Goal: Task Accomplishment & Management: Use online tool/utility

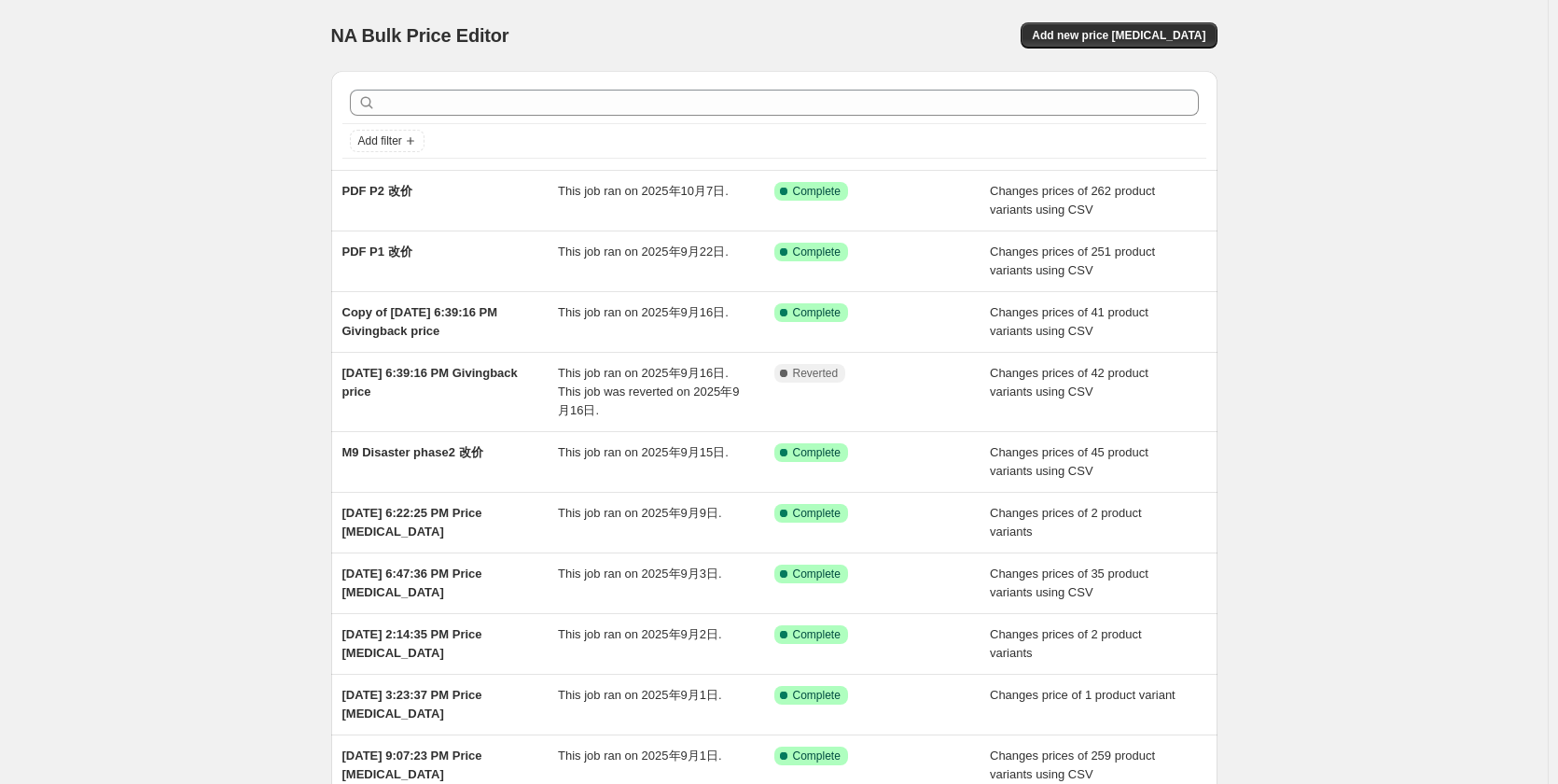
click at [177, 357] on div "NA Bulk Price Editor. This page is ready NA Bulk Price Editor Add new price [ME…" at bounding box center [774, 489] width 1548 height 980
click at [228, 339] on div "NA Bulk Price Editor. This page is ready NA Bulk Price Editor Add new price [ME…" at bounding box center [774, 489] width 1548 height 980
click at [1173, 34] on span "Add new price [MEDICAL_DATA]" at bounding box center [1119, 35] width 174 height 15
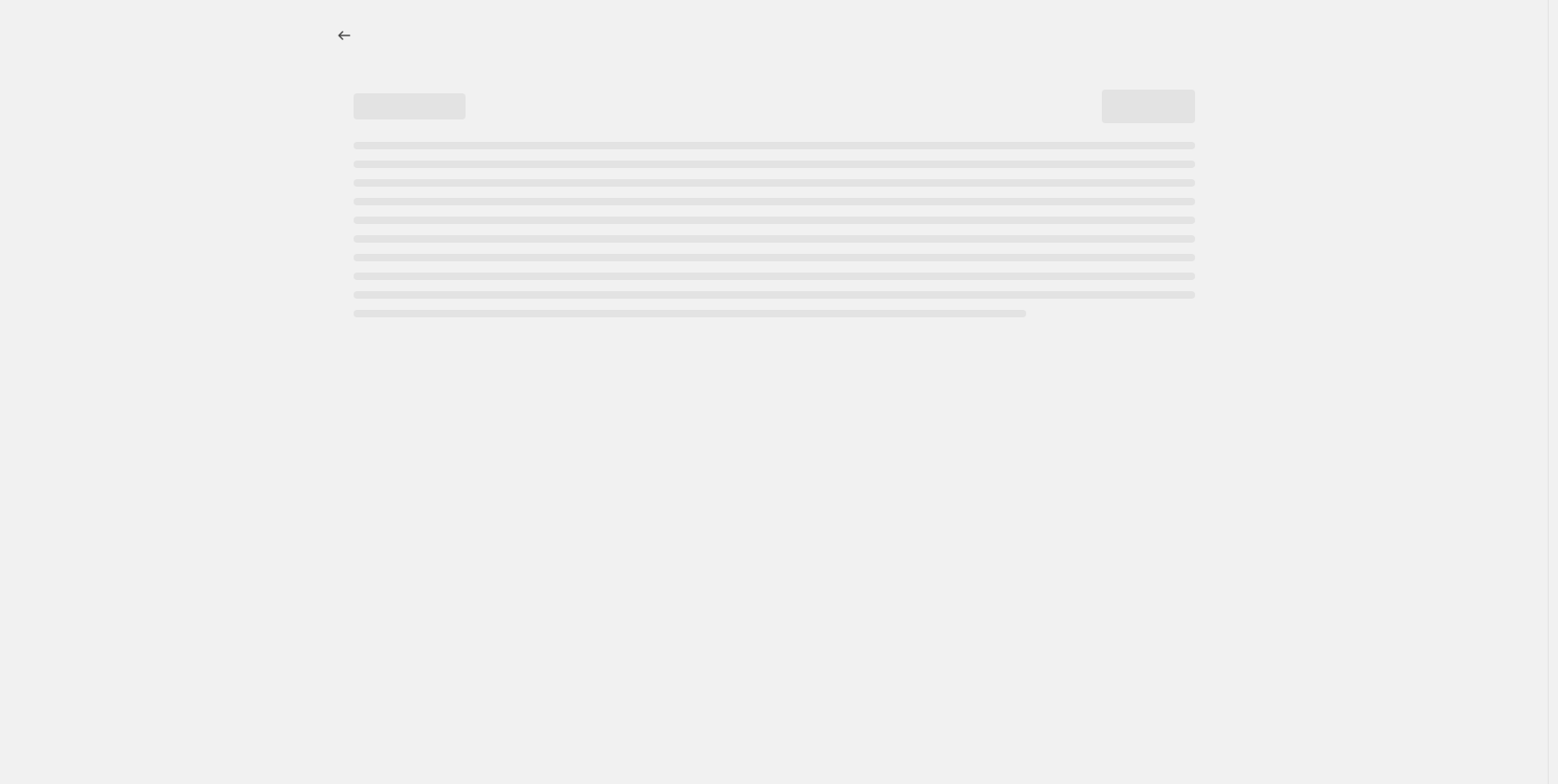
select select "percentage"
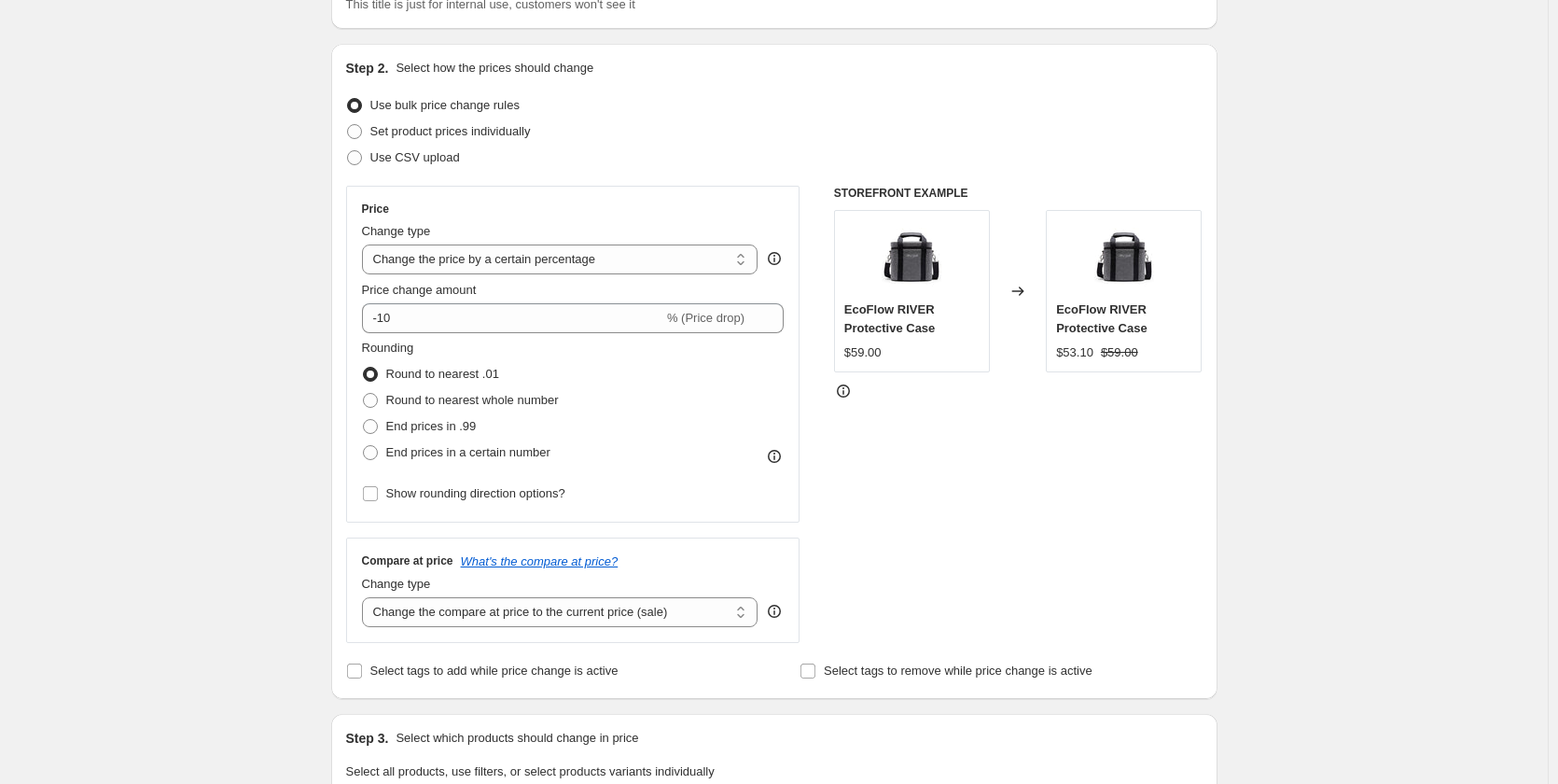
scroll to position [279, 0]
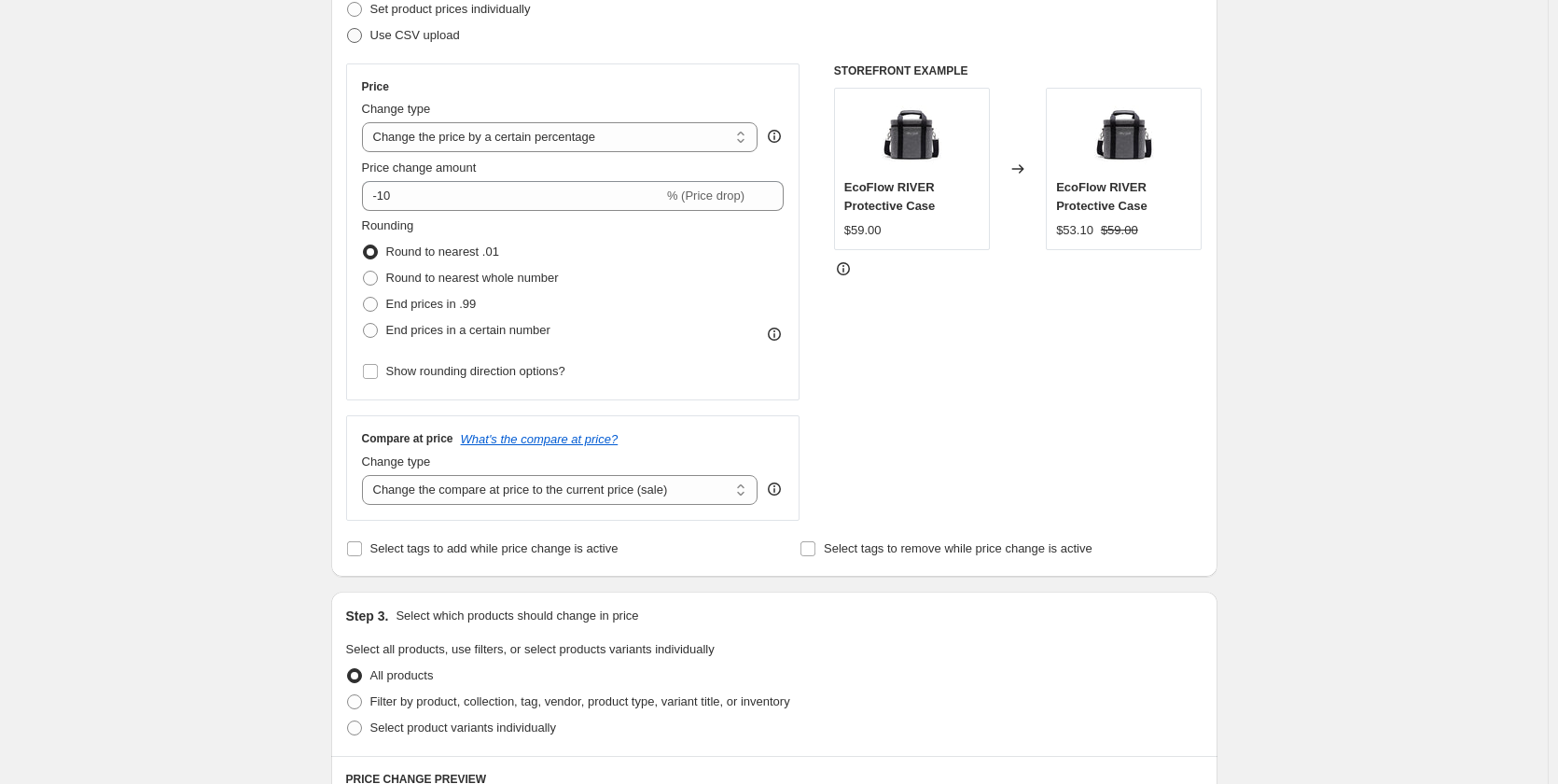
click at [422, 38] on span "Use CSV upload" at bounding box center [415, 34] width 90 height 14
click at [348, 29] on input "Use CSV upload" at bounding box center [347, 28] width 1 height 1
radio input "true"
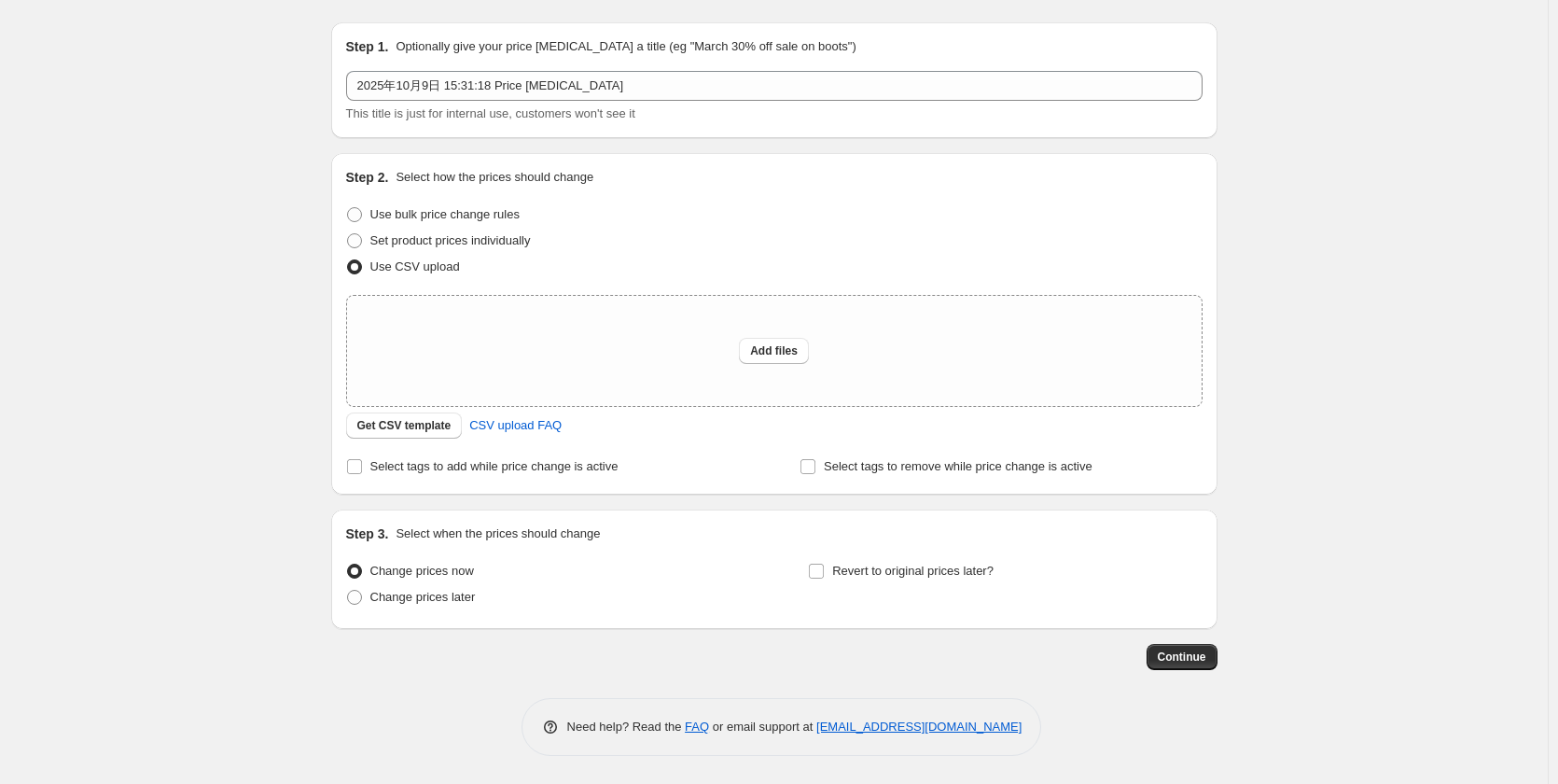
drag, startPoint x: 437, startPoint y: 427, endPoint x: 304, endPoint y: 376, distance: 142.4
click at [211, 339] on div "Create new price [MEDICAL_DATA]. This page is ready Create new price [MEDICAL_D…" at bounding box center [774, 367] width 1548 height 832
click at [418, 431] on span "Get CSV template" at bounding box center [405, 425] width 94 height 15
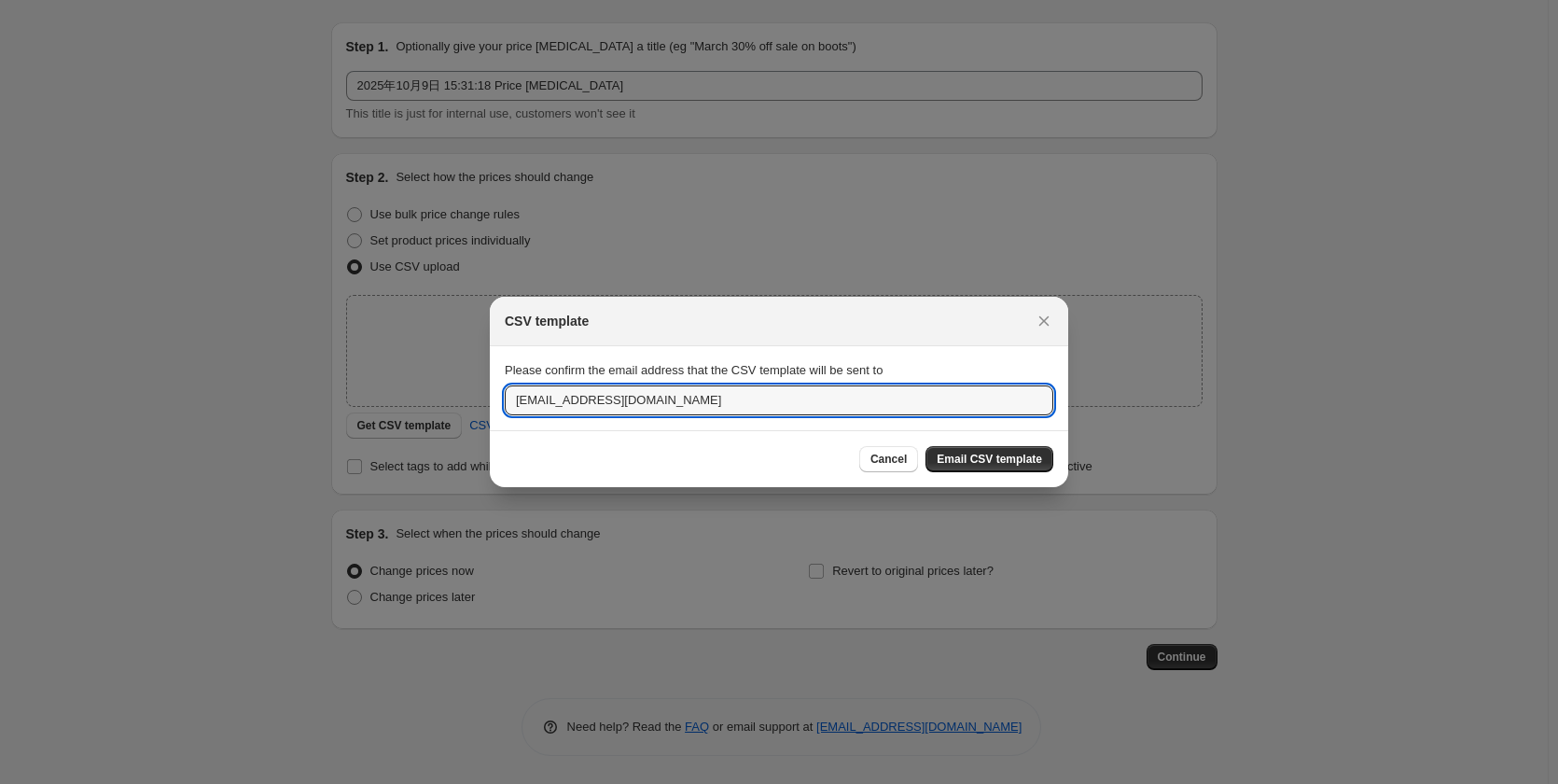
drag, startPoint x: 571, startPoint y: 402, endPoint x: 464, endPoint y: 407, distance: 107.1
click at [464, 783] on div "CSV template Please confirm the email address that the CSV template will be sen…" at bounding box center [779, 784] width 1558 height 0
type input "[EMAIL_ADDRESS][DOMAIN_NAME]"
click at [1005, 458] on span "Email CSV template" at bounding box center [989, 459] width 106 height 15
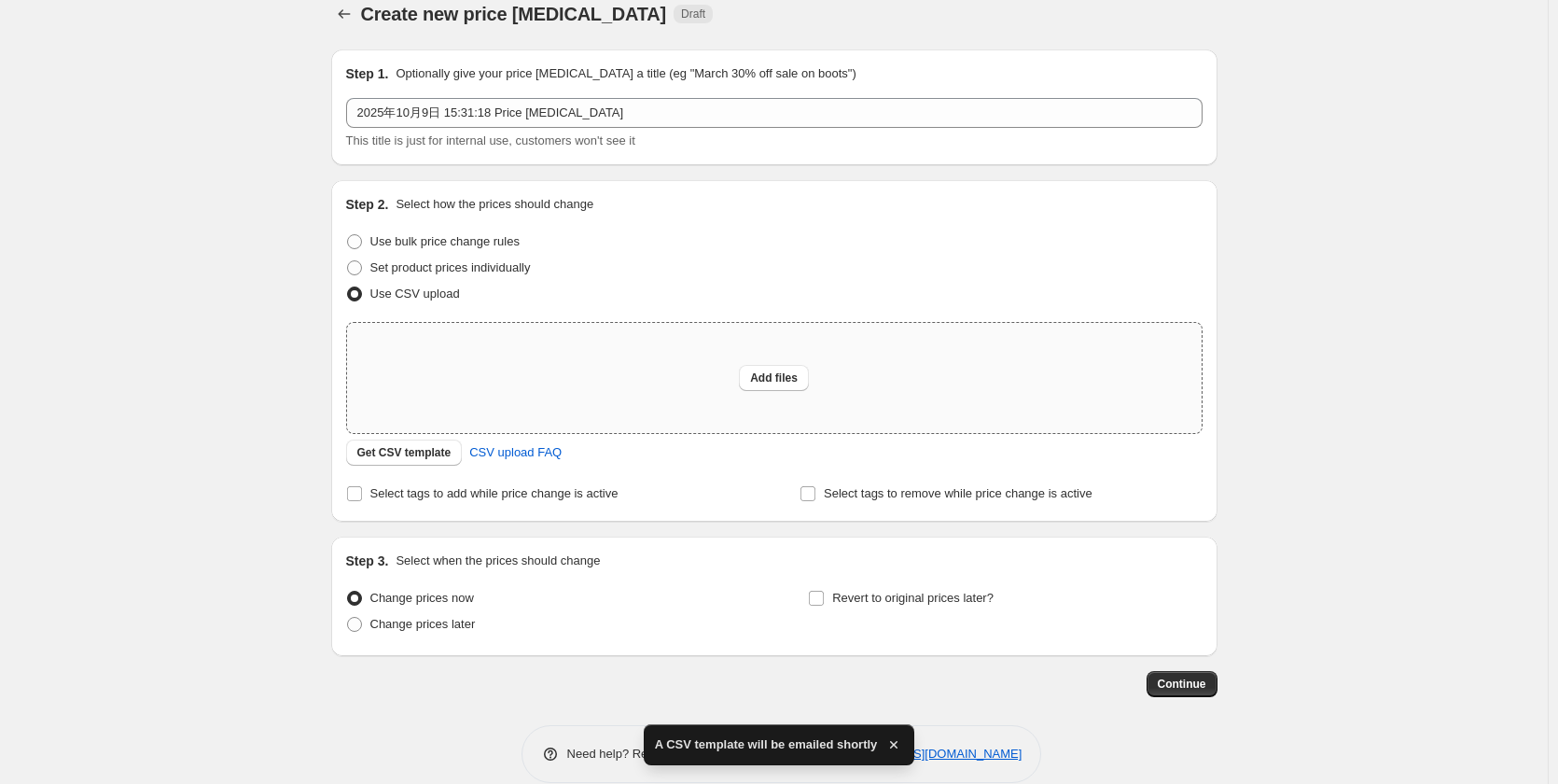
scroll to position [0, 0]
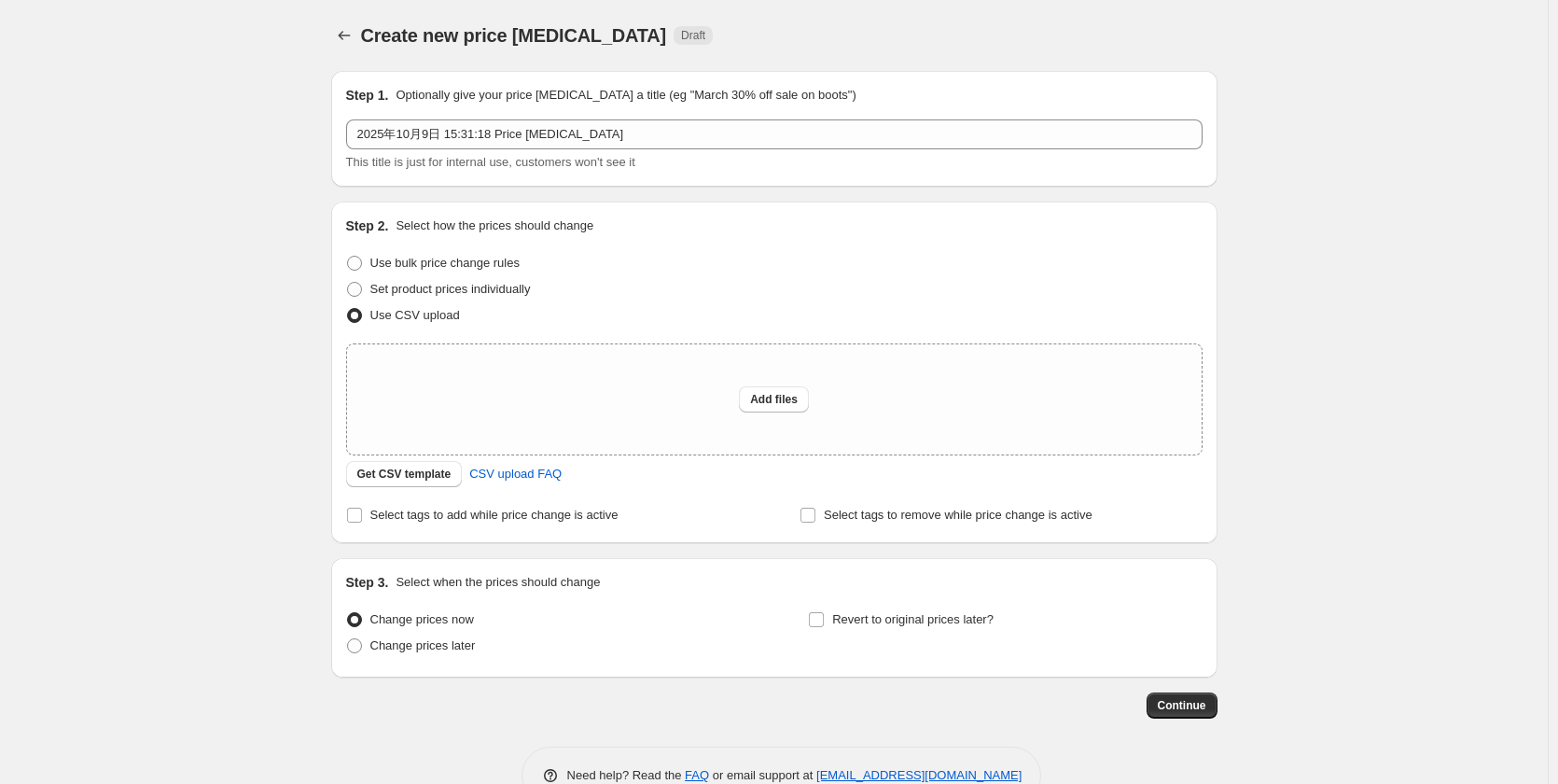
click at [119, 153] on div "Create new price [MEDICAL_DATA]. This page is ready Create new price [MEDICAL_D…" at bounding box center [774, 416] width 1548 height 832
click at [233, 130] on div "Create new price [MEDICAL_DATA]. This page is ready Create new price [MEDICAL_D…" at bounding box center [774, 416] width 1548 height 832
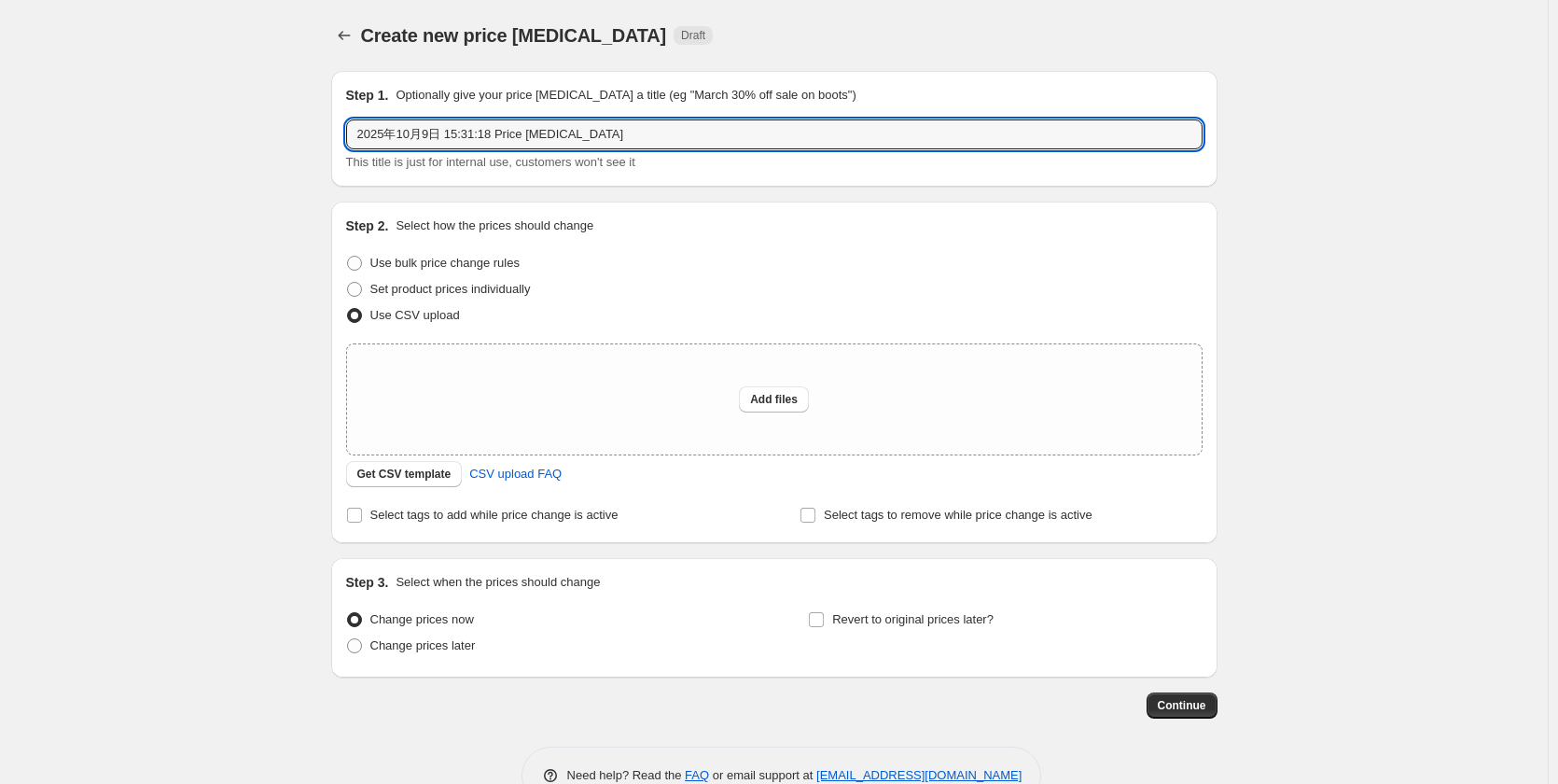
drag, startPoint x: 655, startPoint y: 135, endPoint x: 293, endPoint y: 150, distance: 362.3
click at [293, 150] on div "Create new price [MEDICAL_DATA]. This page is ready Create new price [MEDICAL_D…" at bounding box center [774, 416] width 1548 height 832
drag, startPoint x: 359, startPoint y: 51, endPoint x: 354, endPoint y: 31, distance: 20.6
click at [359, 51] on div "Create new price [MEDICAL_DATA]. This page is ready Create new price [MEDICAL_D…" at bounding box center [774, 35] width 886 height 71
drag, startPoint x: 615, startPoint y: 144, endPoint x: 264, endPoint y: 149, distance: 351.0
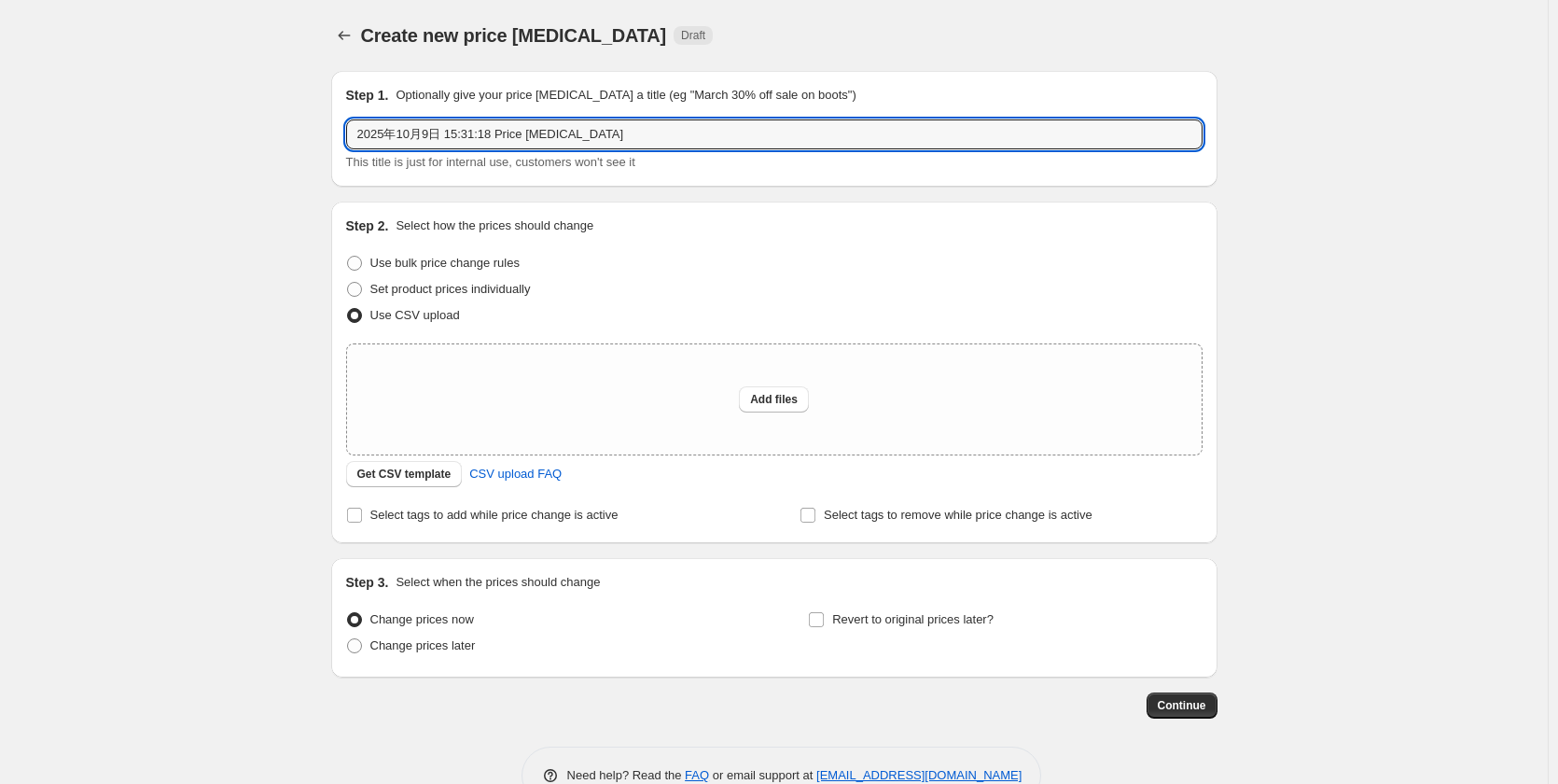
click at [264, 149] on div "Create new price [MEDICAL_DATA]. This page is ready Create new price [MEDICAL_D…" at bounding box center [774, 416] width 1548 height 832
click at [394, 141] on input "PDF P3改价" at bounding box center [775, 134] width 857 height 30
type input "PDF P3改价"
click at [426, 478] on span "Get CSV template" at bounding box center [405, 474] width 94 height 15
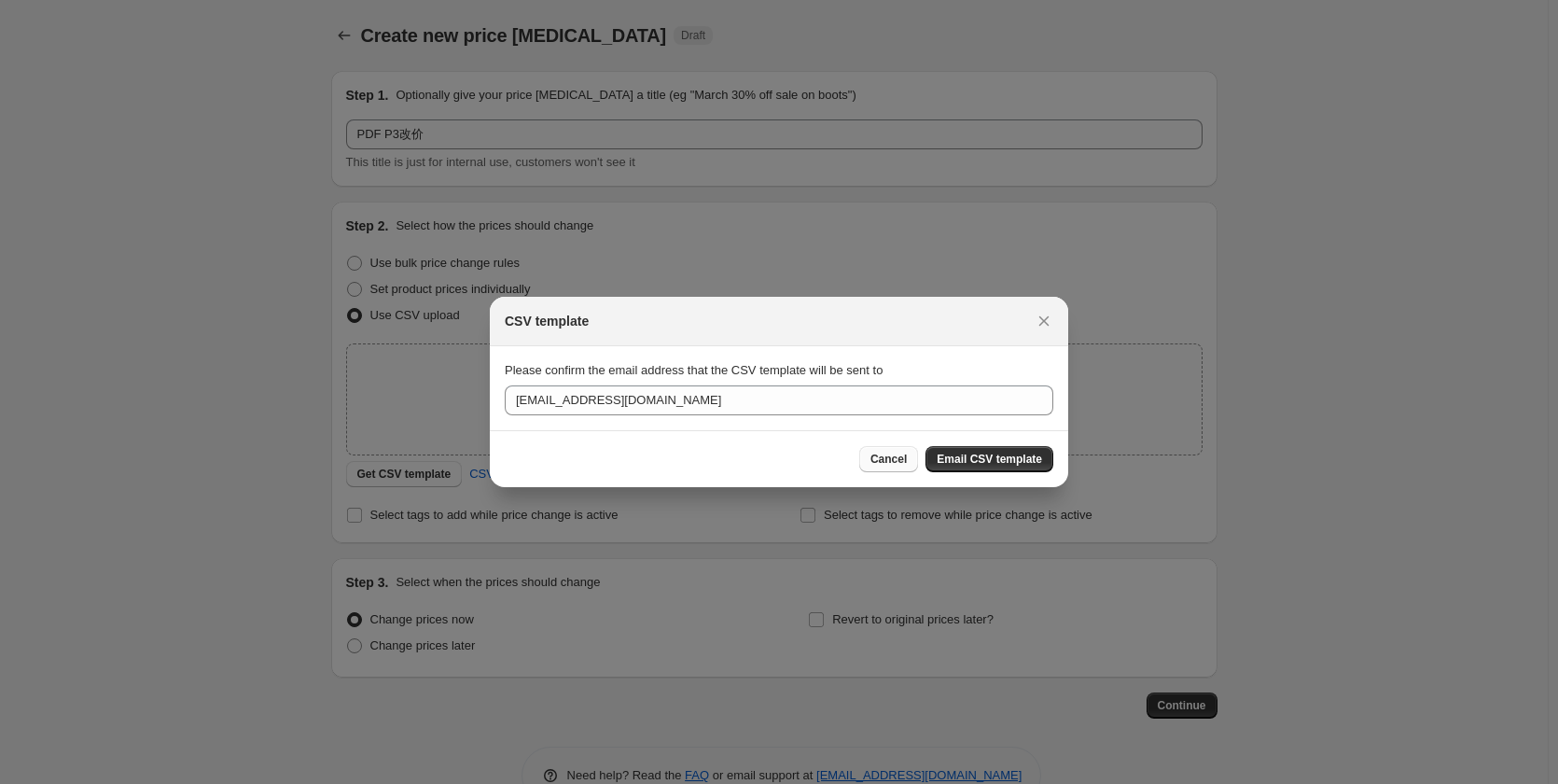
click at [907, 460] on span "Cancel" at bounding box center [889, 459] width 36 height 15
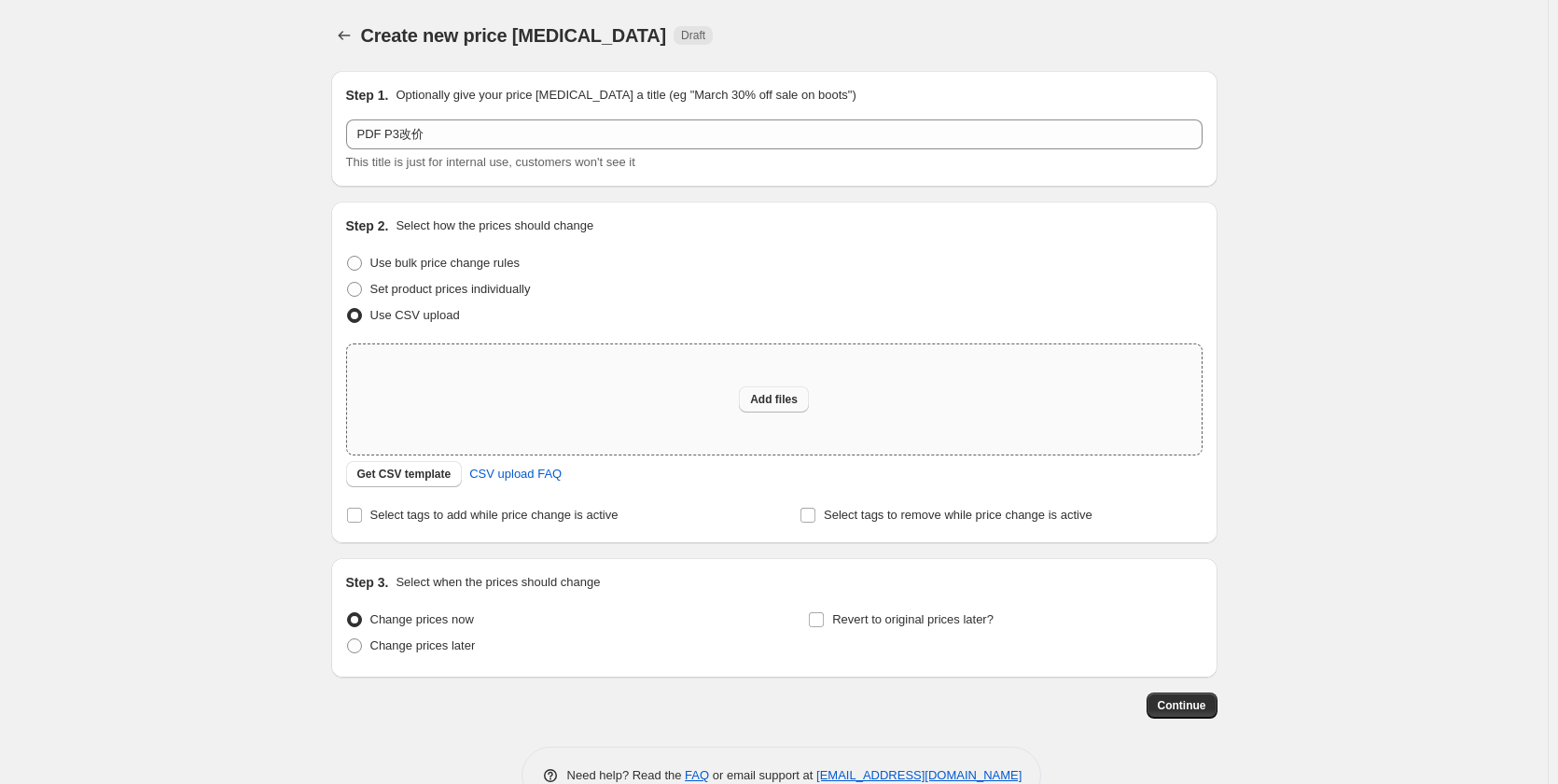
click at [790, 398] on span "Add files" at bounding box center [774, 400] width 48 height 15
type input "C:\fakepath\P3 改价.csv"
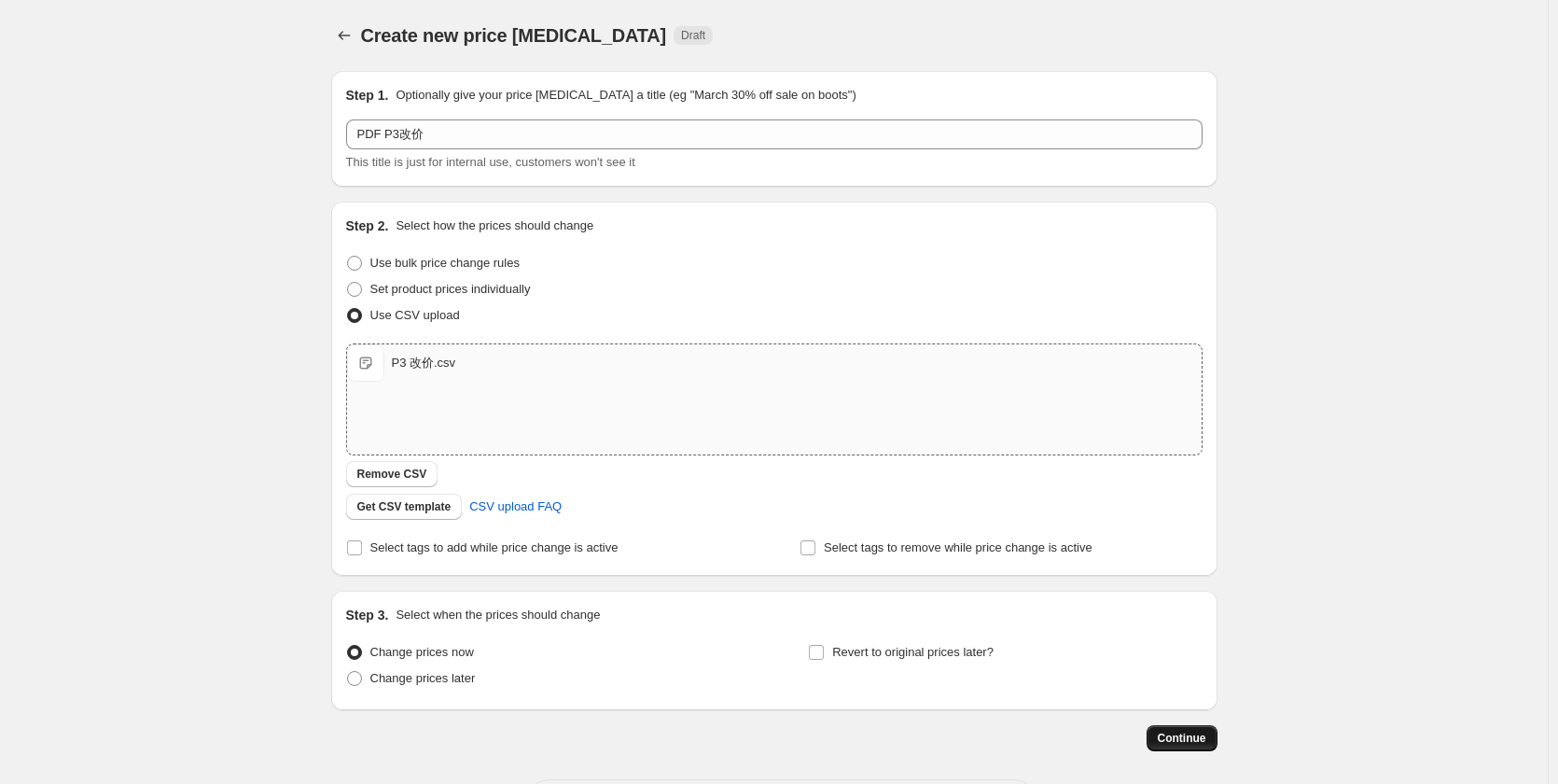
click at [1174, 732] on span "Continue" at bounding box center [1182, 738] width 49 height 15
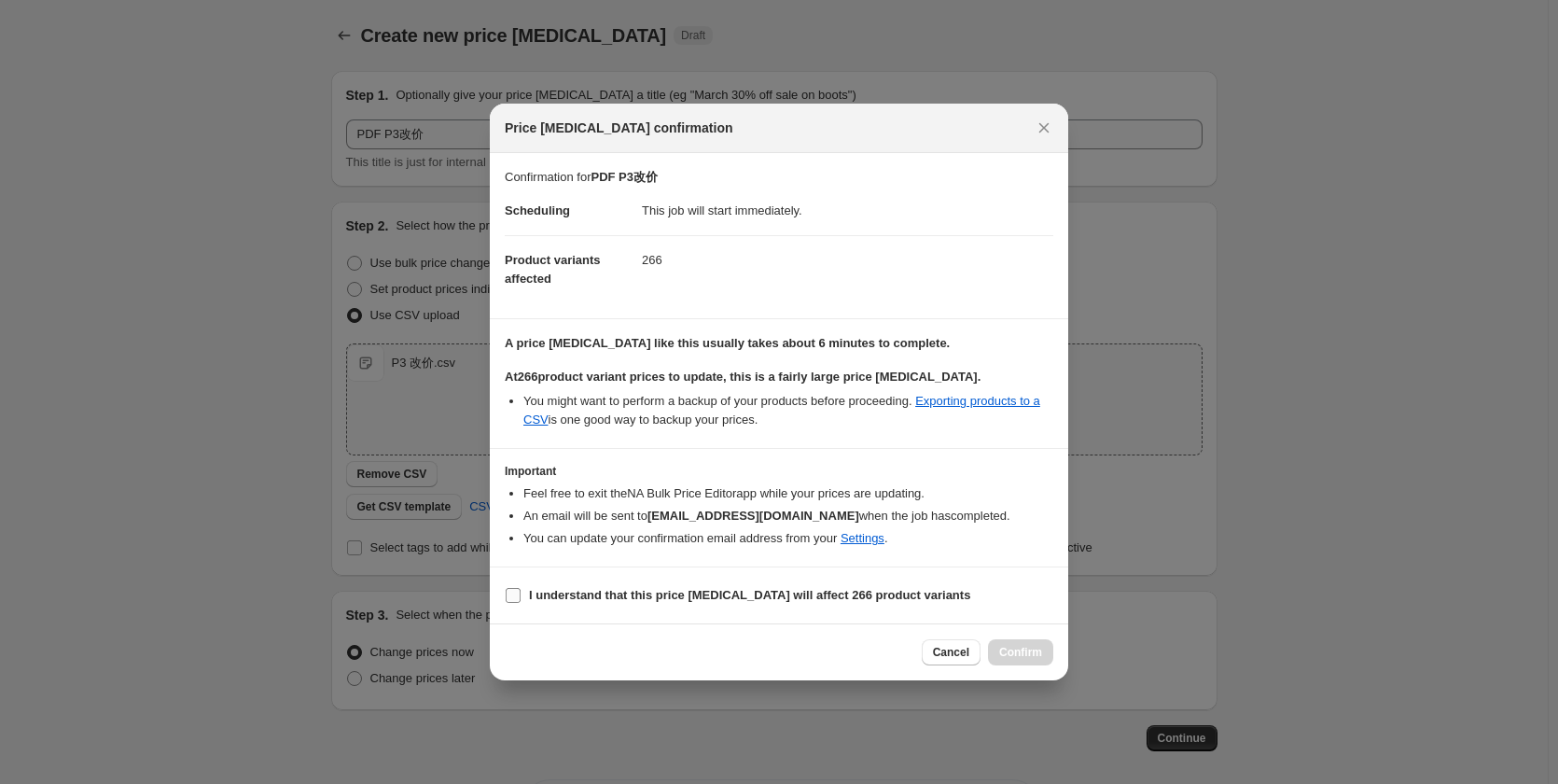
click at [719, 597] on b "I understand that this price [MEDICAL_DATA] will affect 266 product variants" at bounding box center [750, 594] width 442 height 14
click at [521, 597] on input "I understand that this price [MEDICAL_DATA] will affect 266 product variants" at bounding box center [513, 595] width 15 height 15
checkbox input "true"
click at [1018, 647] on span "Confirm" at bounding box center [1021, 652] width 43 height 15
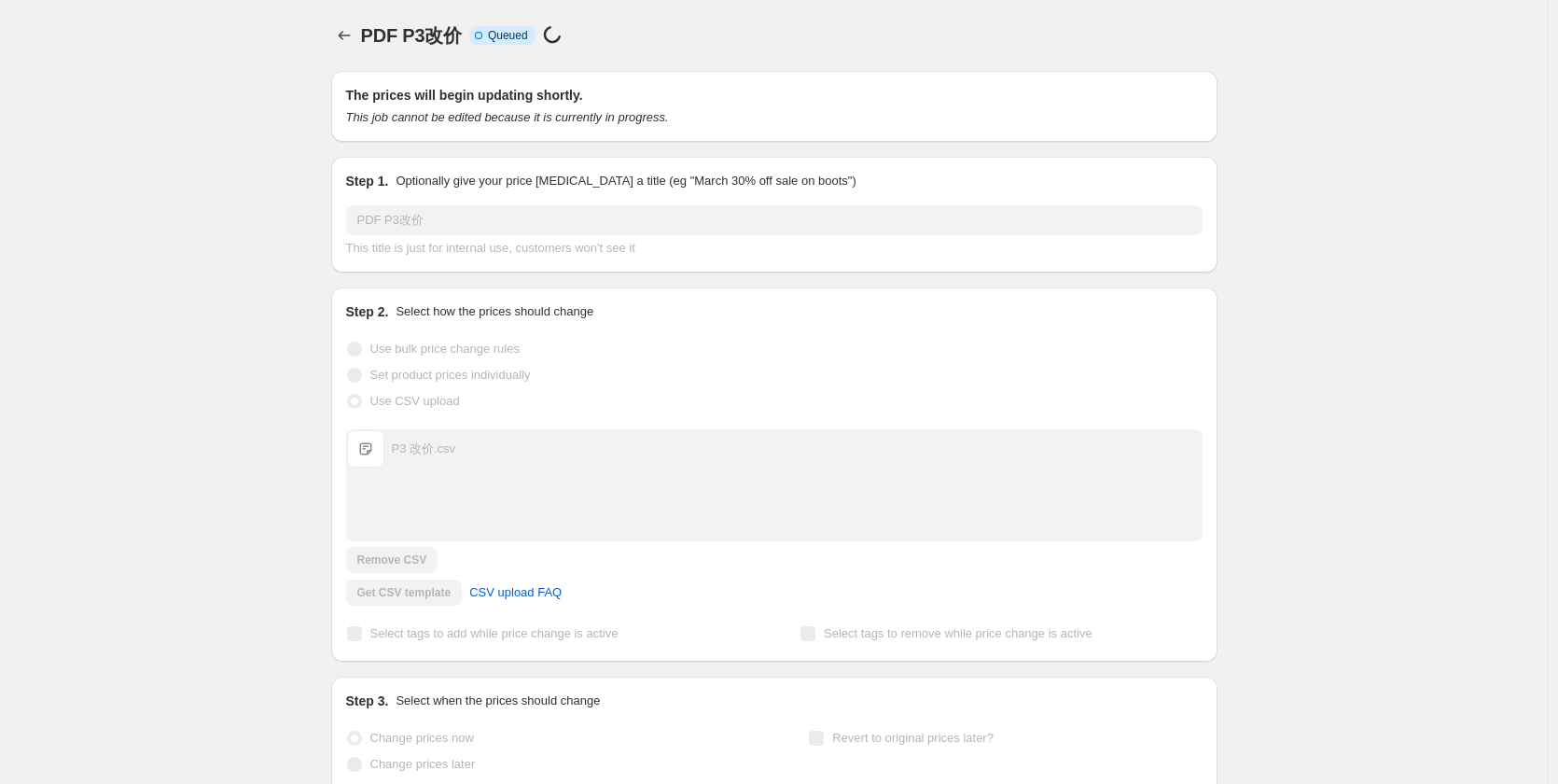
drag, startPoint x: 79, startPoint y: 232, endPoint x: 76, endPoint y: 159, distance: 73.1
click at [79, 232] on div "PDF P3改价. This page is ready PDF P3改价 Info Incomplete Queued Price [MEDICAL_DAT…" at bounding box center [774, 455] width 1548 height 910
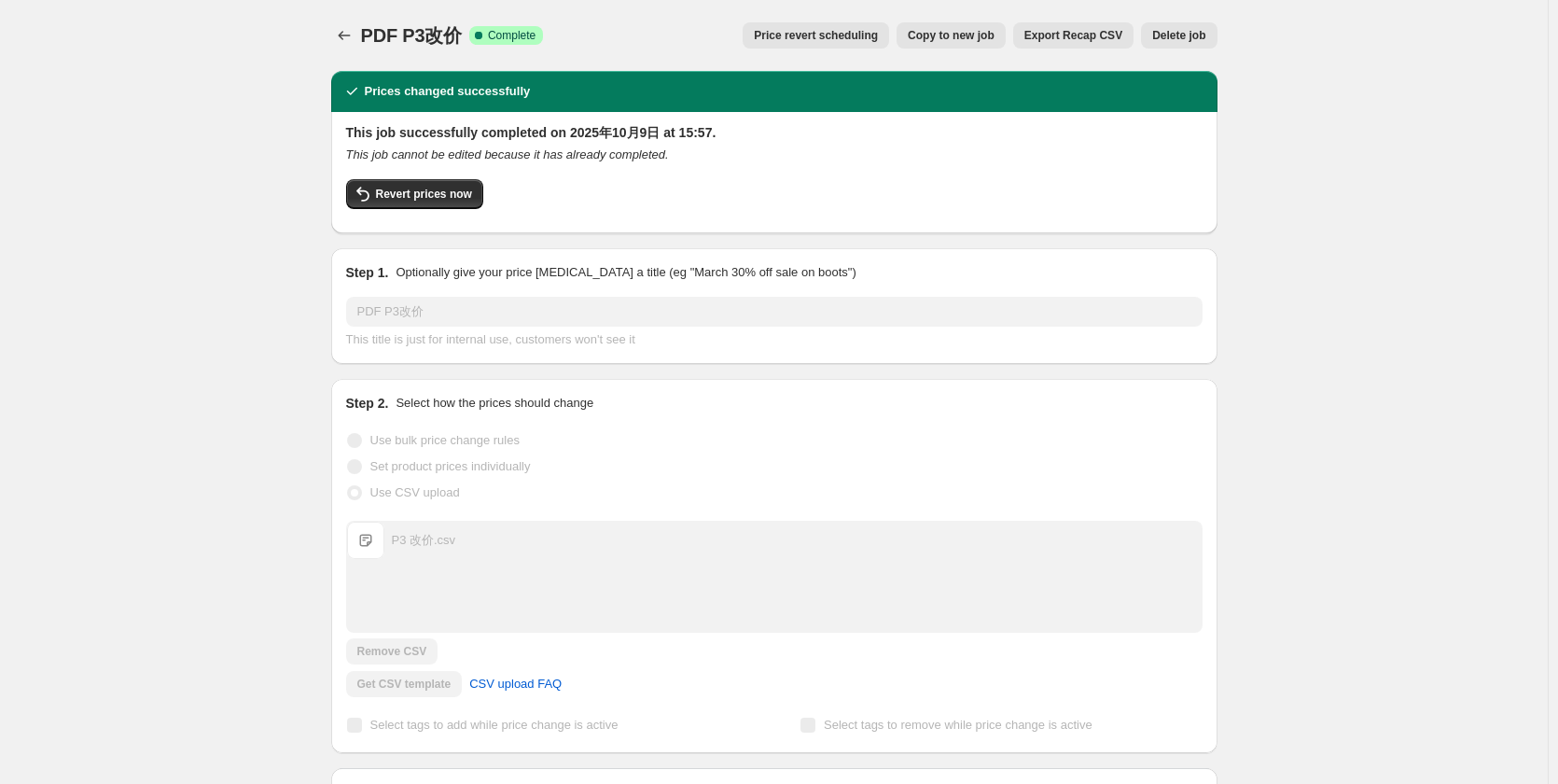
click at [198, 150] on div "PDF P3改价. This page is ready PDF P3改价 Success Complete Complete Price revert sc…" at bounding box center [774, 793] width 1548 height 1586
click at [352, 38] on icon "Price change jobs" at bounding box center [344, 35] width 19 height 19
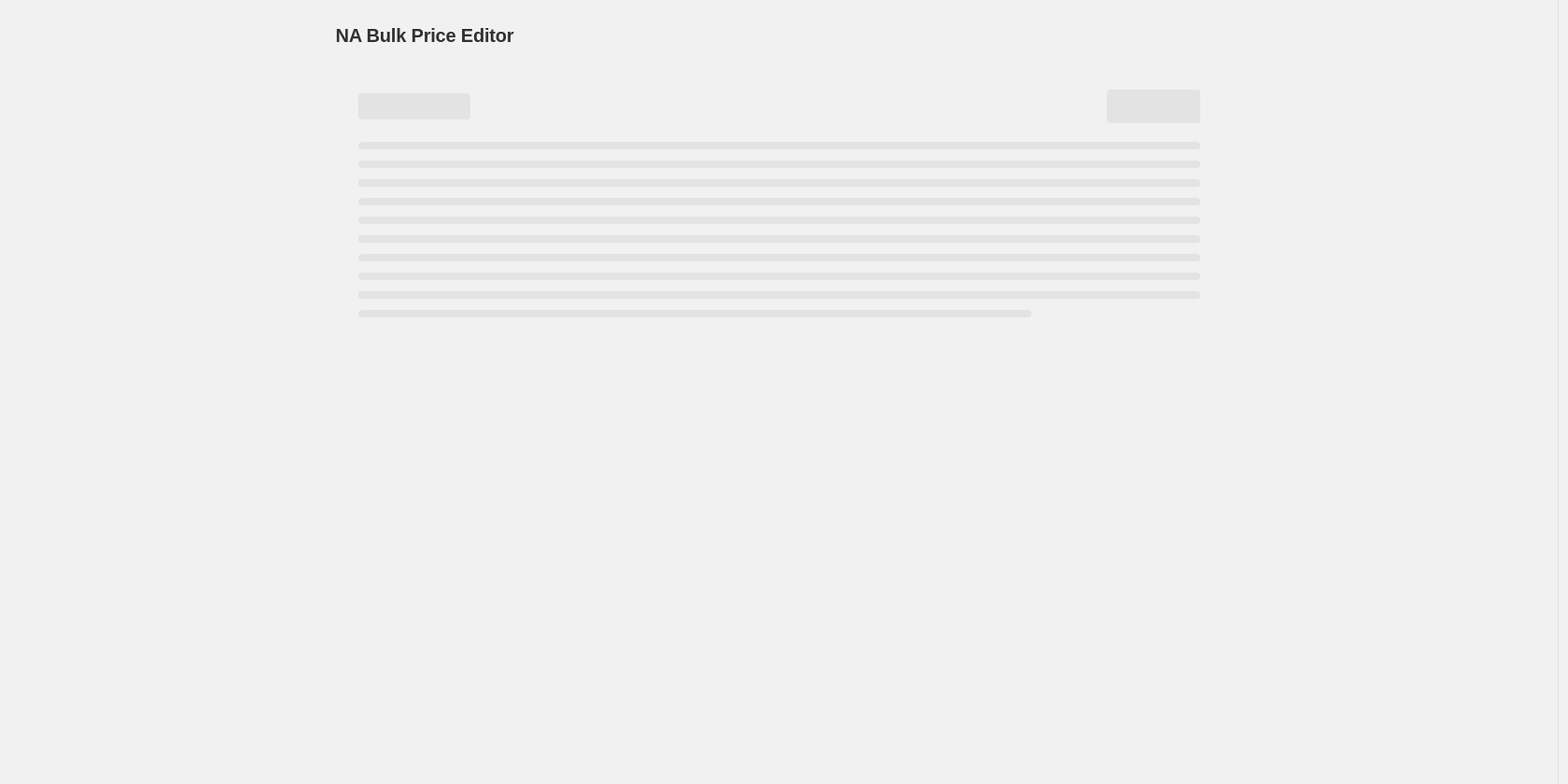
click at [177, 111] on div "NA Bulk Price Editor. This page is ready NA Bulk Price Editor" at bounding box center [779, 392] width 1558 height 784
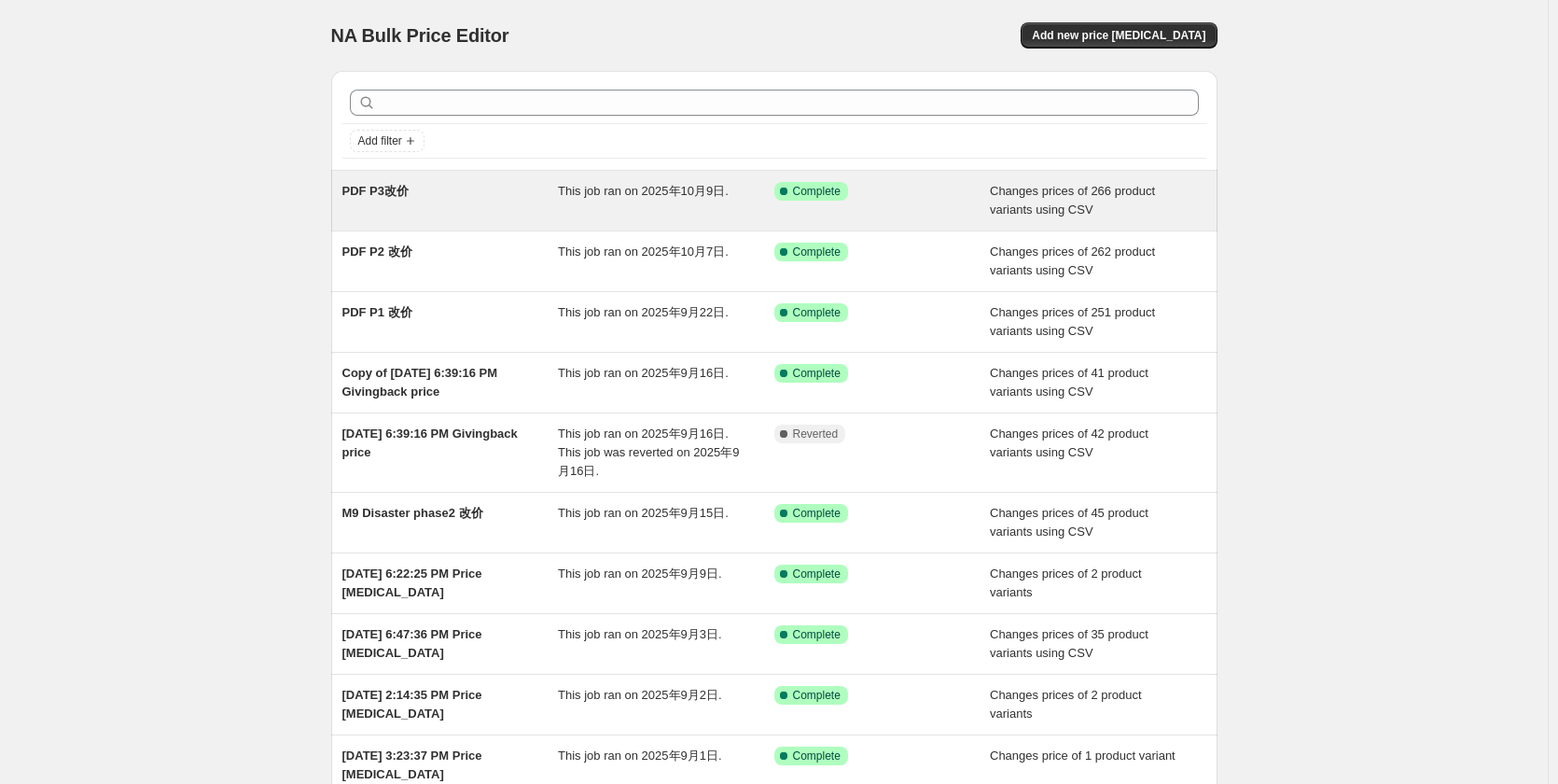
drag, startPoint x: 245, startPoint y: 150, endPoint x: 437, endPoint y: 176, distance: 193.8
click at [245, 150] on div "NA Bulk Price Editor. This page is ready NA Bulk Price Editor Add new price [ME…" at bounding box center [774, 489] width 1548 height 980
click at [564, 206] on div "This job ran on 2025年10月9日." at bounding box center [666, 200] width 217 height 37
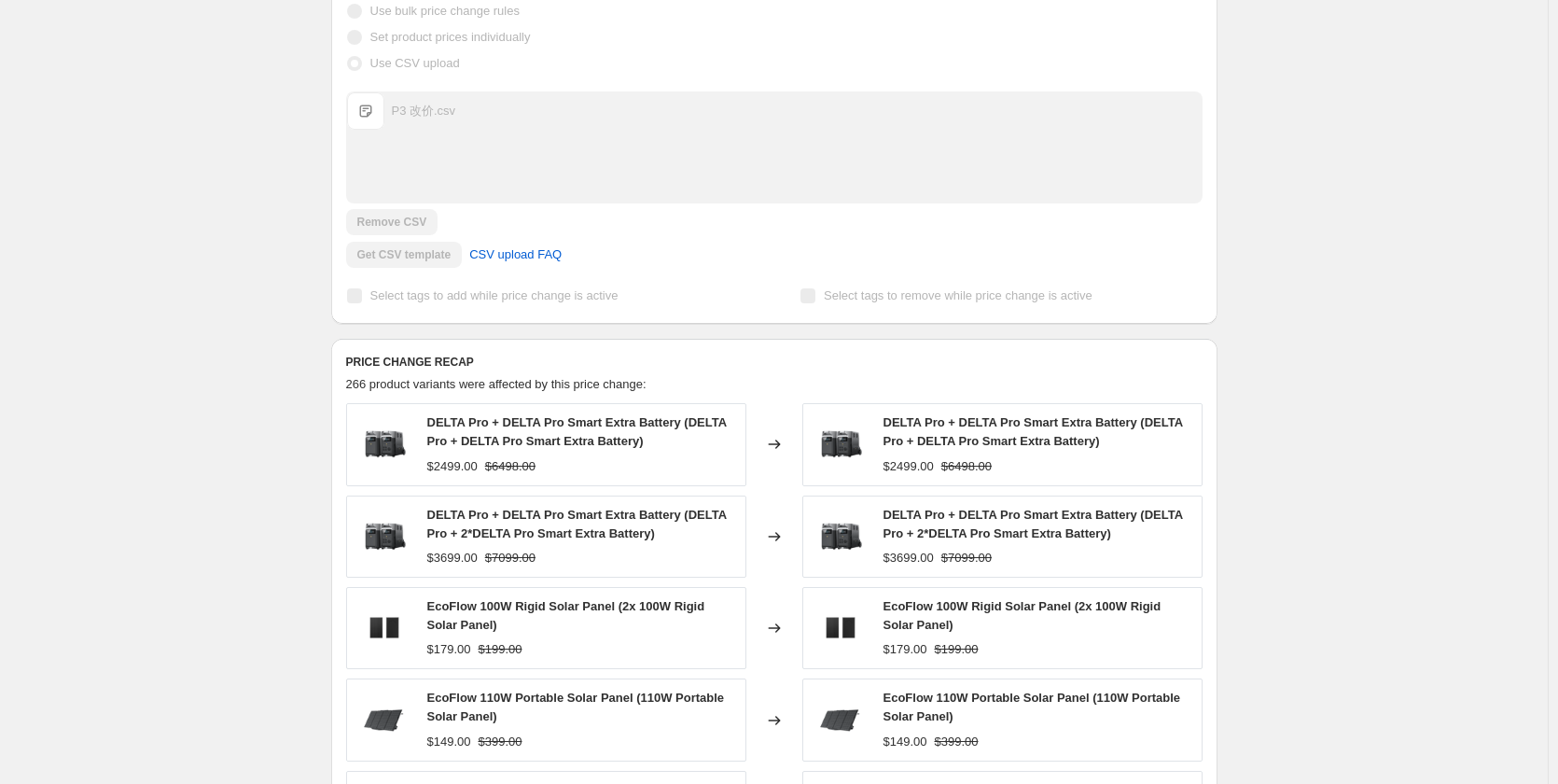
scroll to position [56, 0]
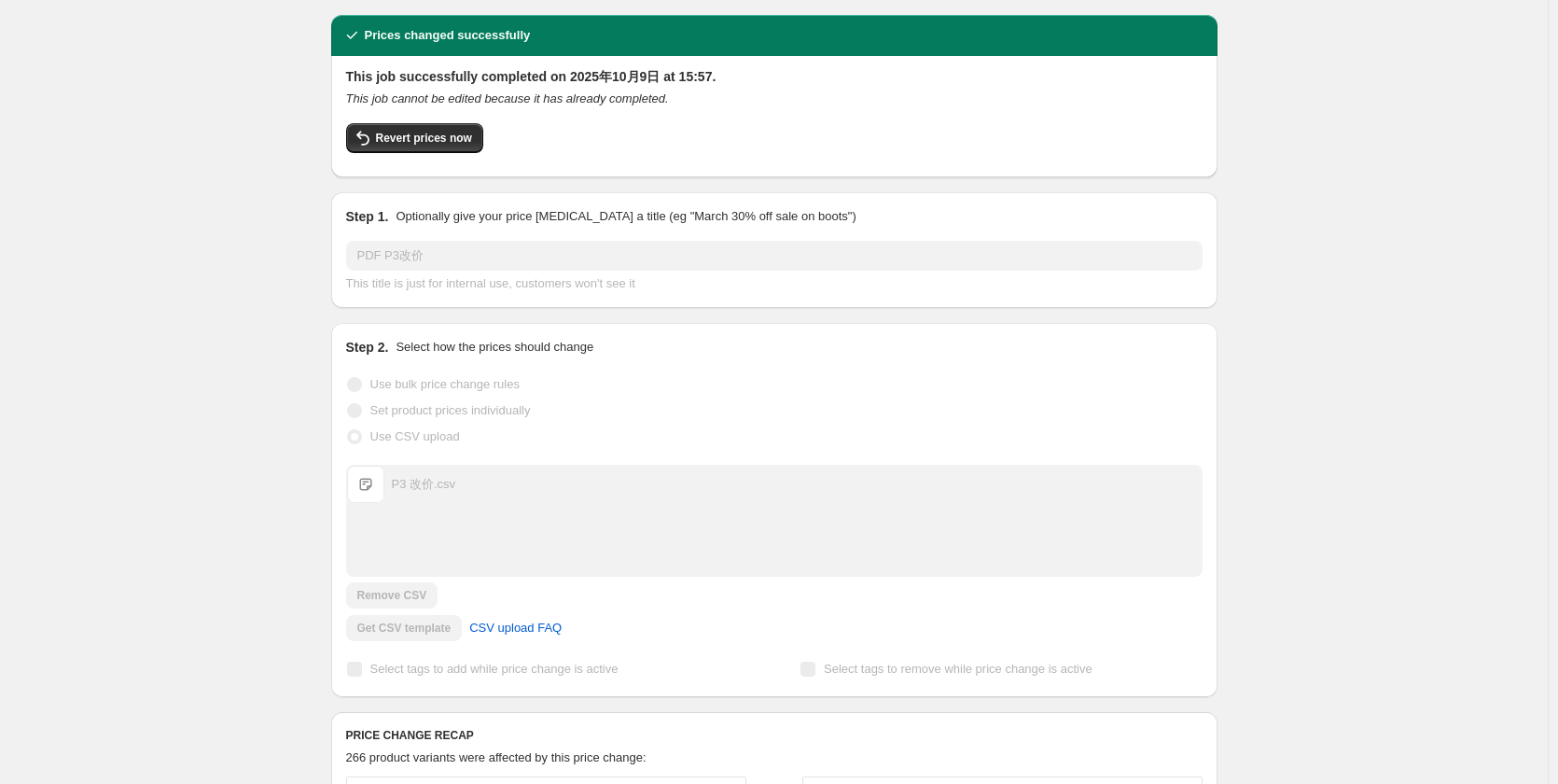
drag, startPoint x: 237, startPoint y: 132, endPoint x: 318, endPoint y: 134, distance: 81.0
click at [237, 133] on div "PDF P3改价. This page is ready PDF P3改价 Success Complete Complete Price revert sc…" at bounding box center [774, 736] width 1548 height 1586
click at [447, 147] on button "Revert prices now" at bounding box center [415, 137] width 137 height 30
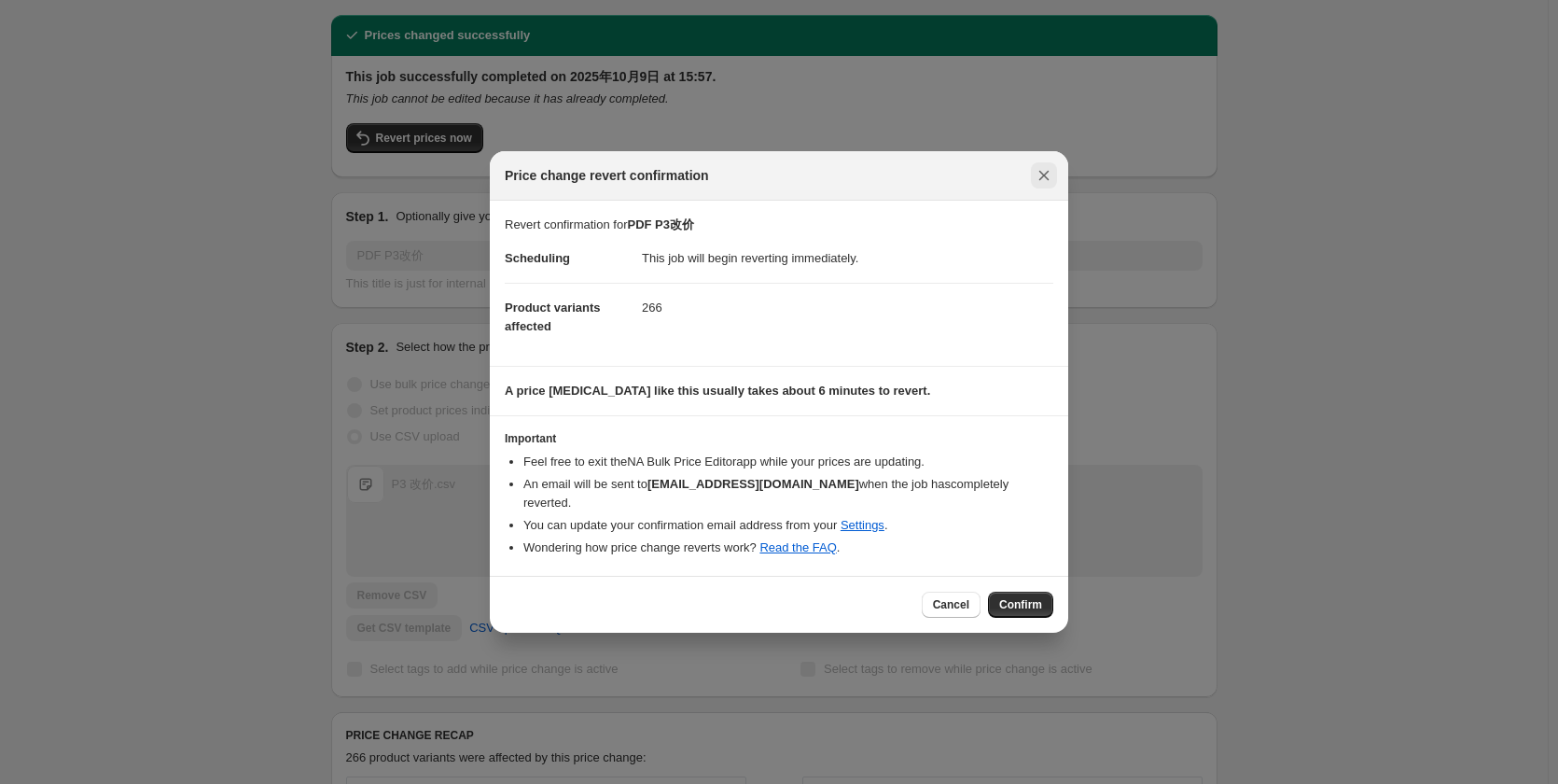
click at [1046, 181] on icon "Close" at bounding box center [1045, 175] width 19 height 19
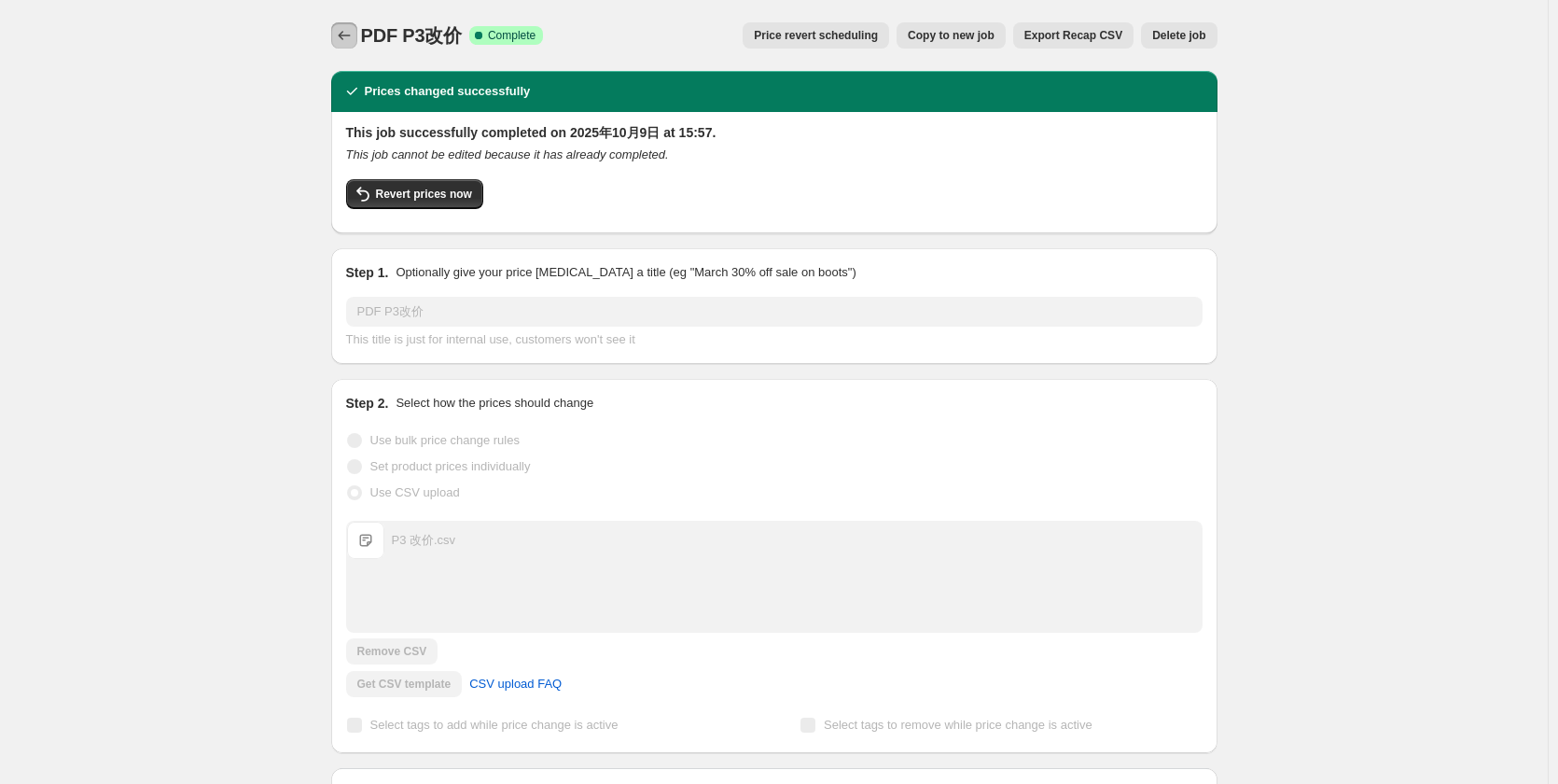
click at [339, 41] on icon "Price change jobs" at bounding box center [344, 35] width 19 height 19
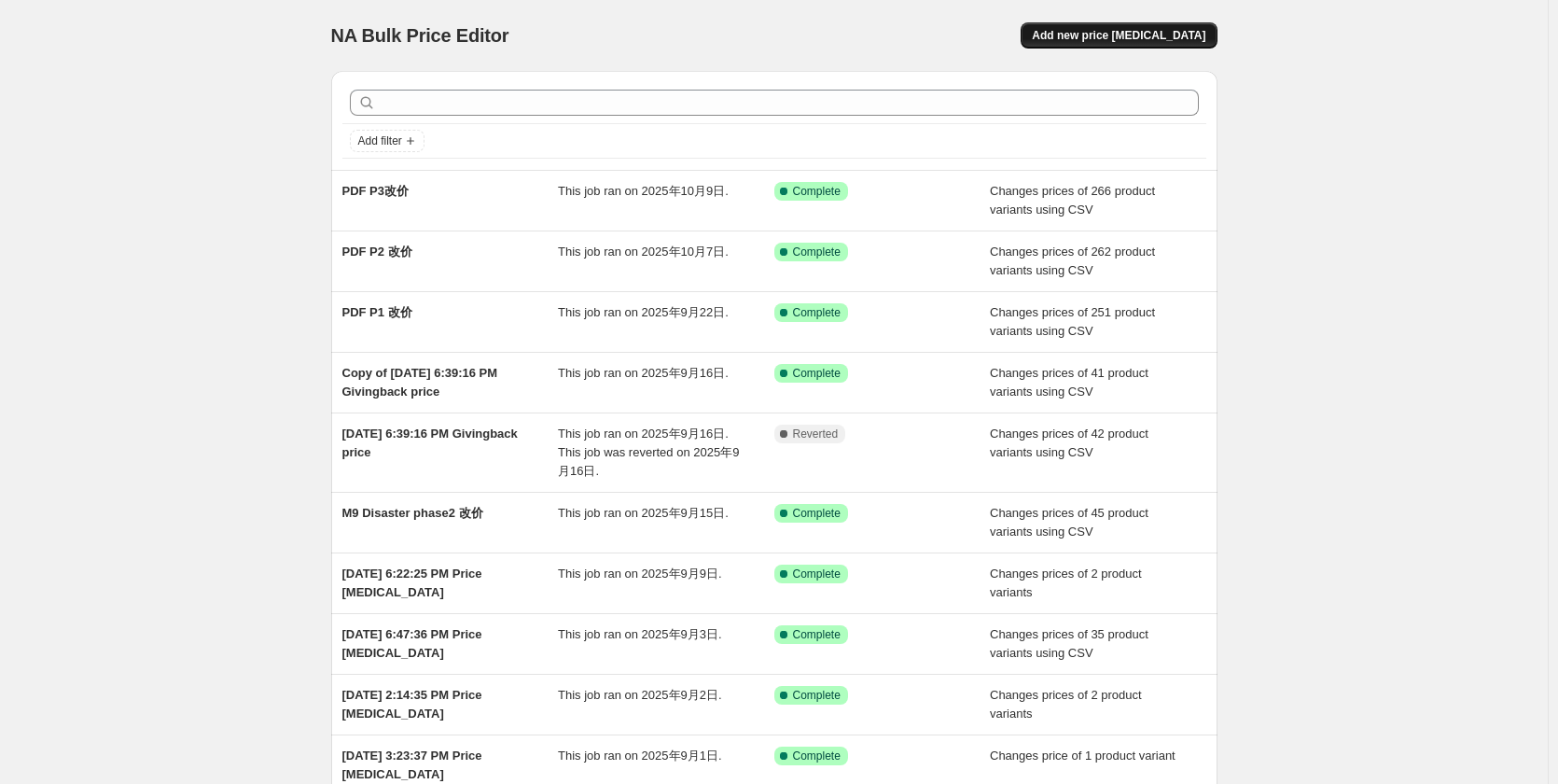
click at [1108, 32] on span "Add new price [MEDICAL_DATA]" at bounding box center [1119, 35] width 174 height 15
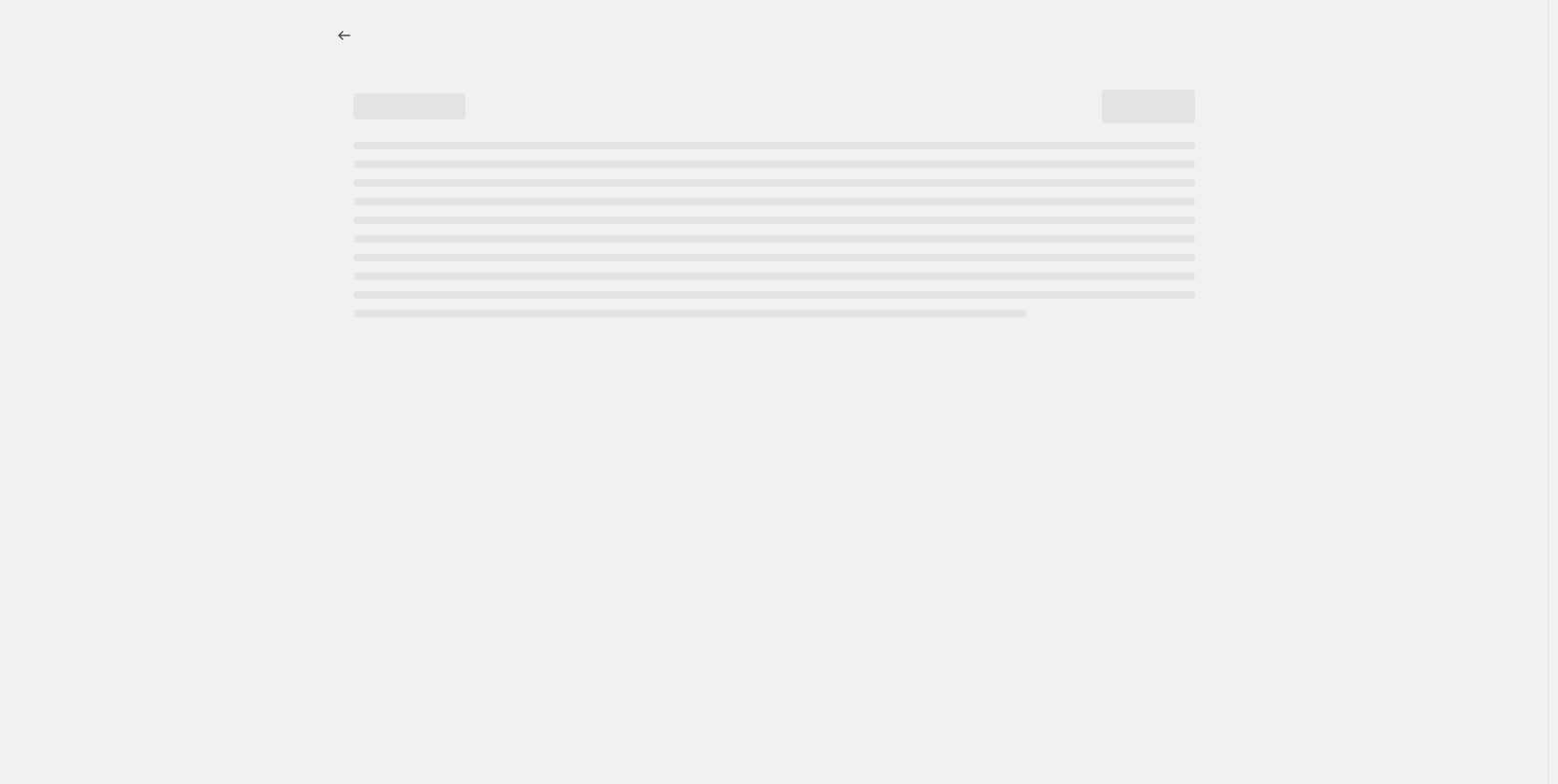
select select "percentage"
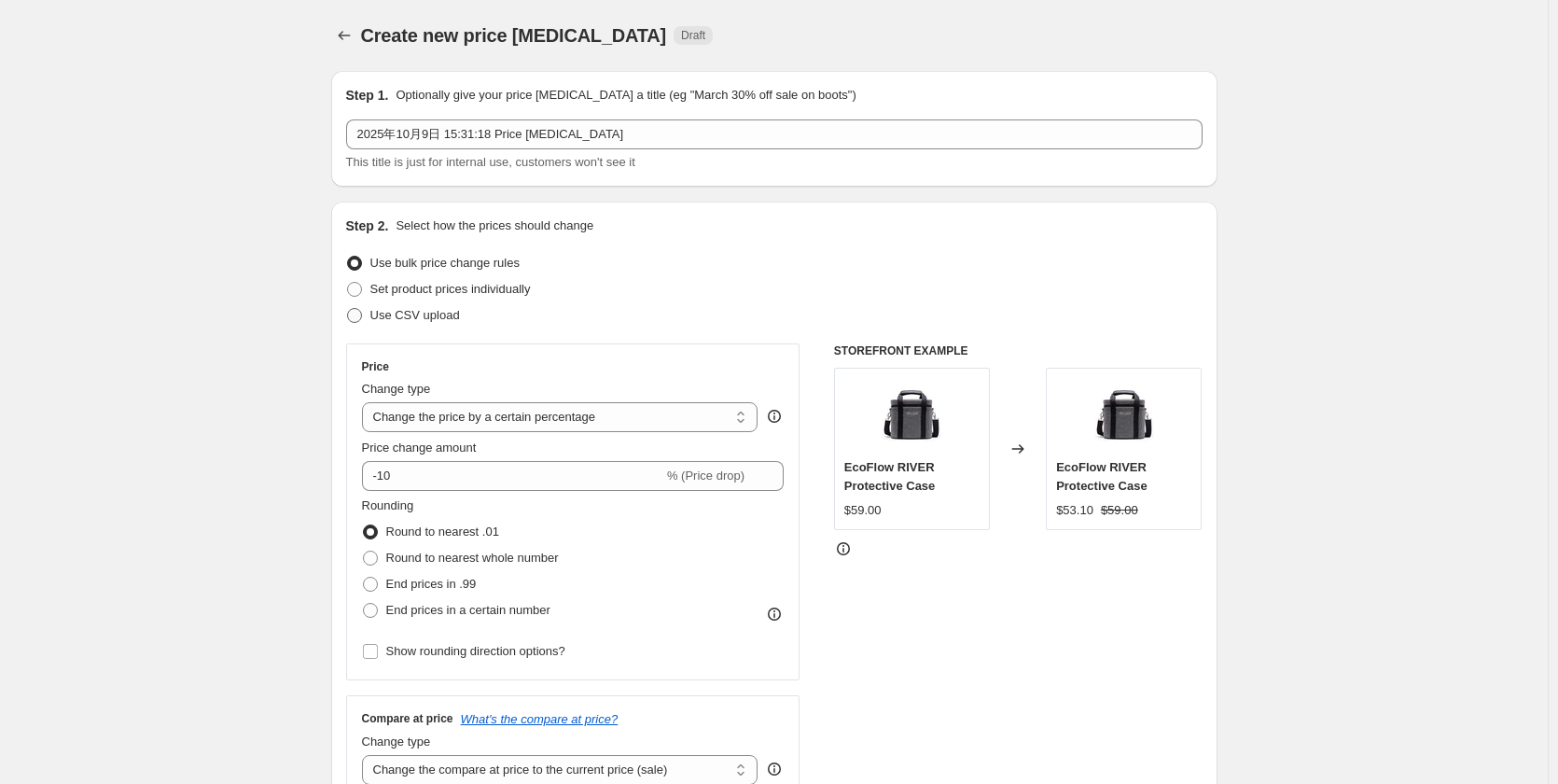
click at [422, 312] on span "Use CSV upload" at bounding box center [415, 315] width 90 height 14
click at [348, 309] on input "Use CSV upload" at bounding box center [347, 308] width 1 height 1
radio input "true"
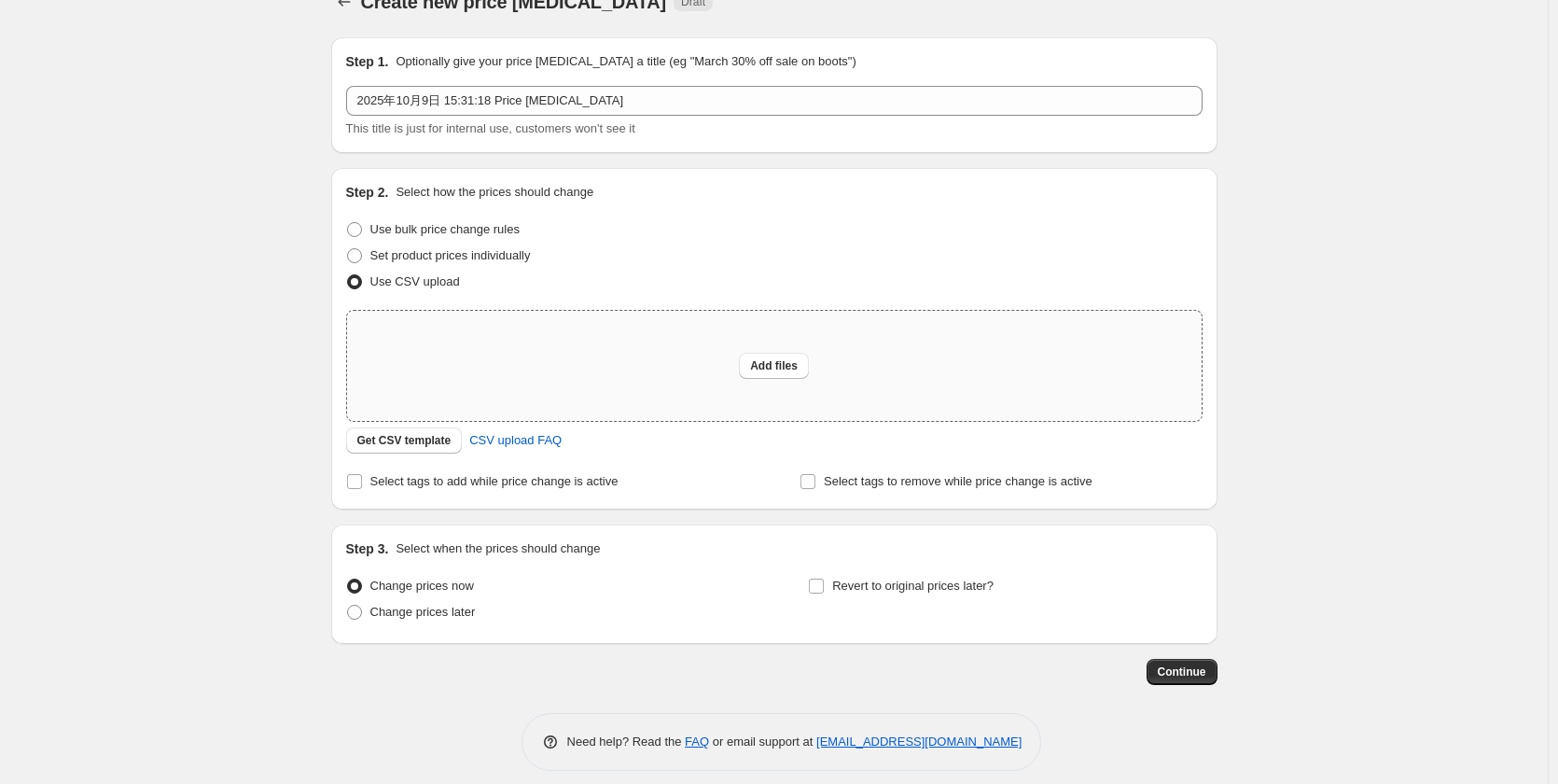
scroll to position [49, 0]
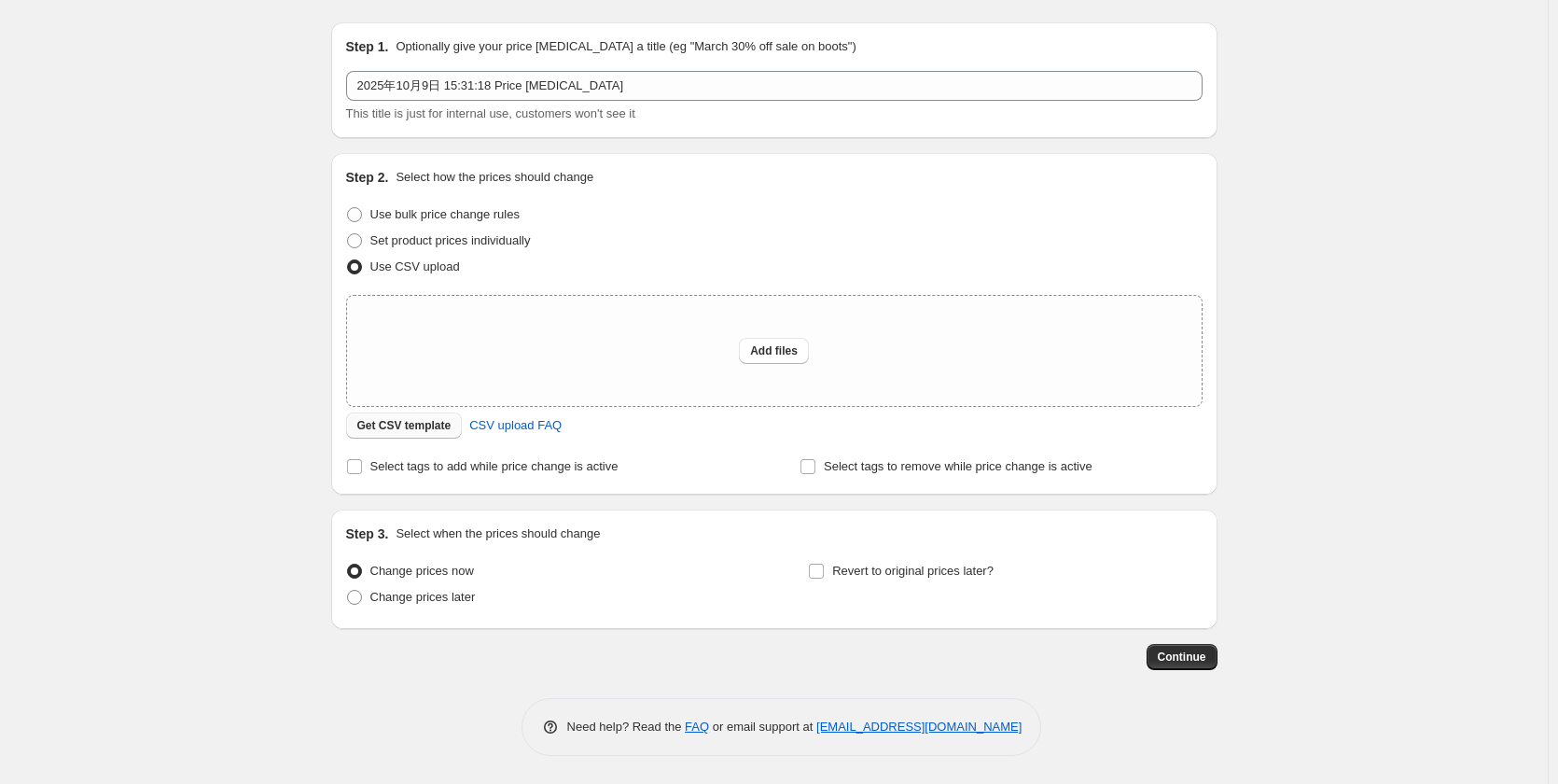
click at [416, 425] on span "Get CSV template" at bounding box center [405, 425] width 94 height 15
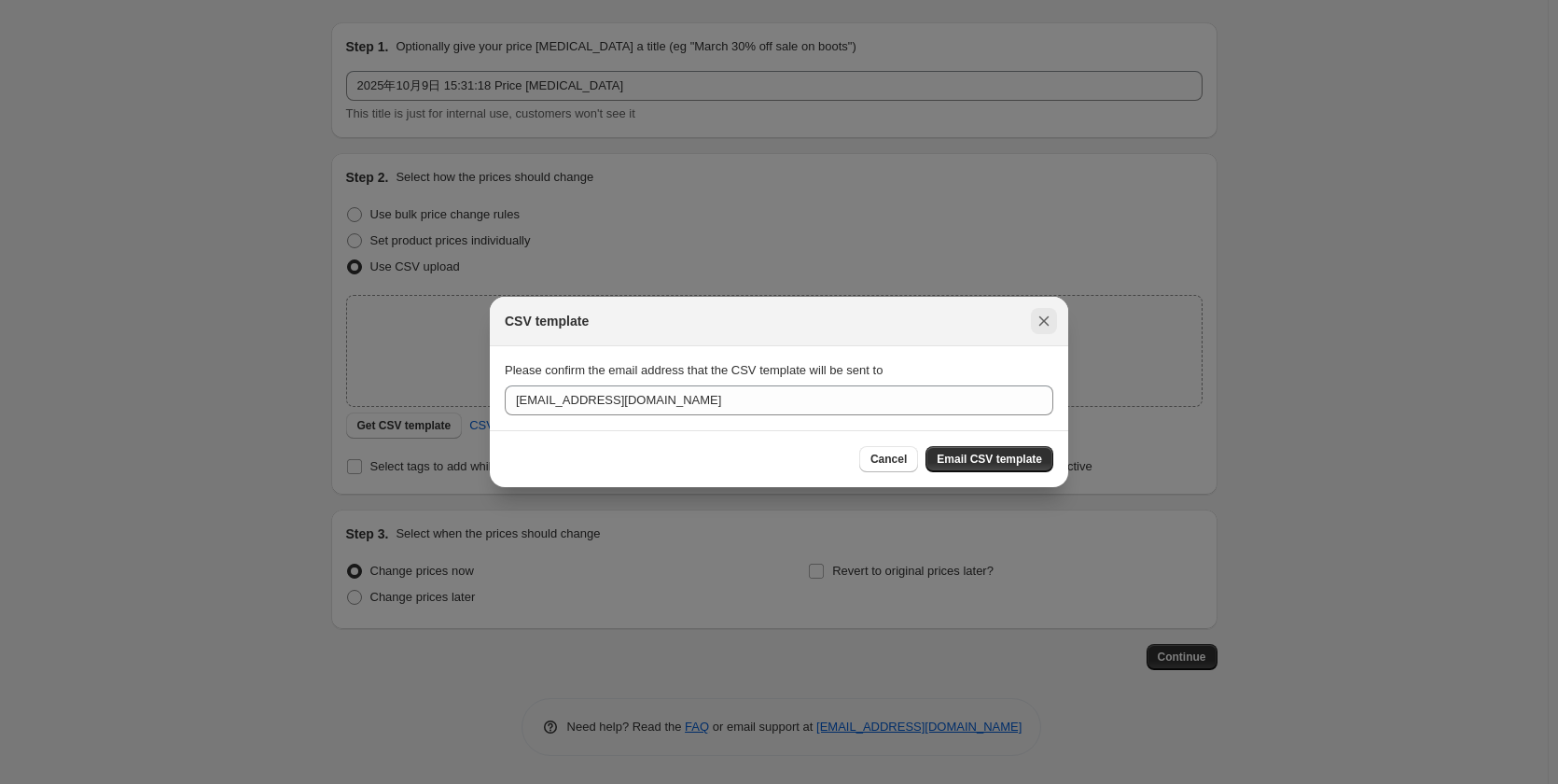
click at [1035, 320] on icon "Close" at bounding box center [1045, 321] width 19 height 19
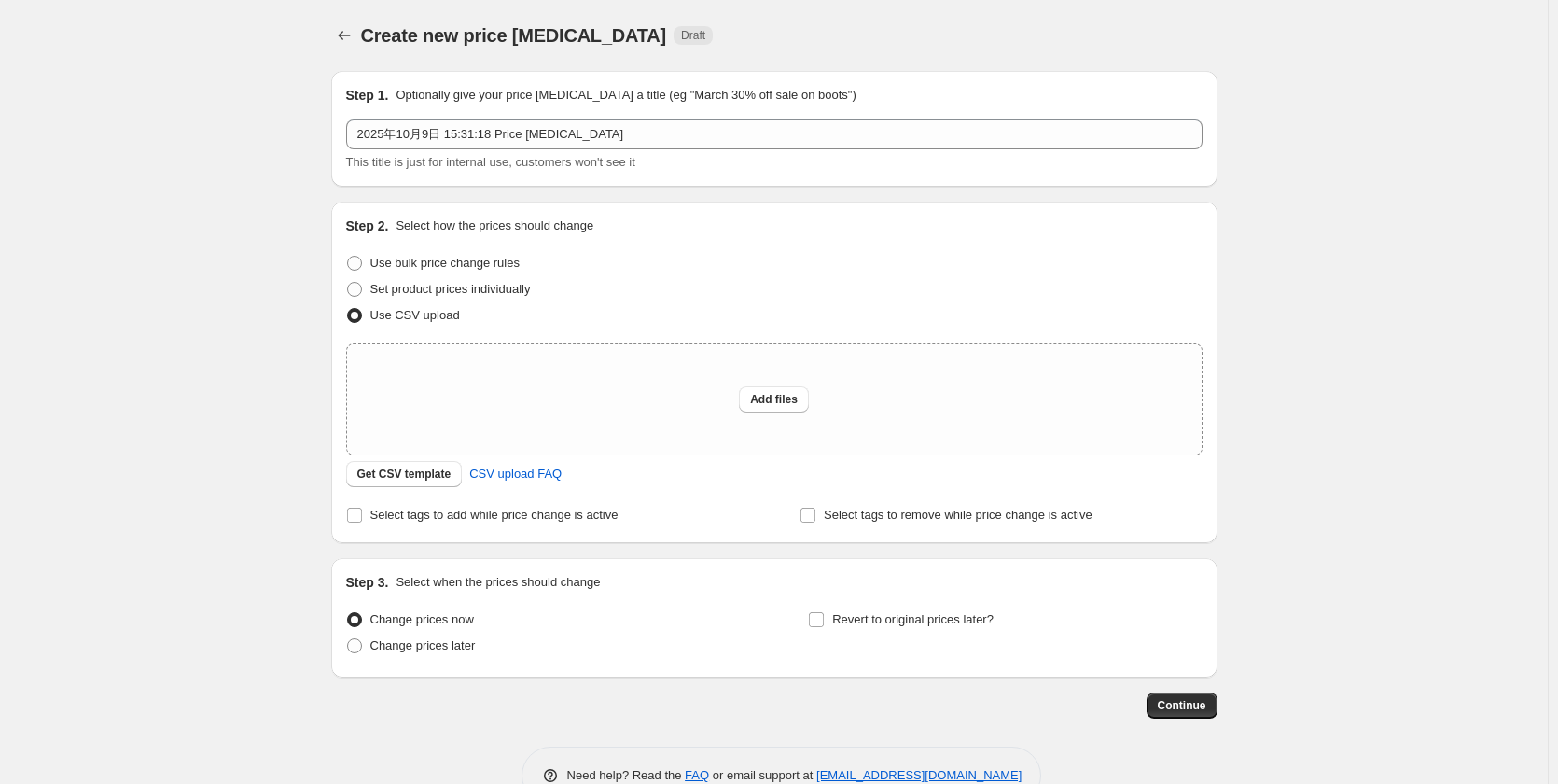
scroll to position [49, 0]
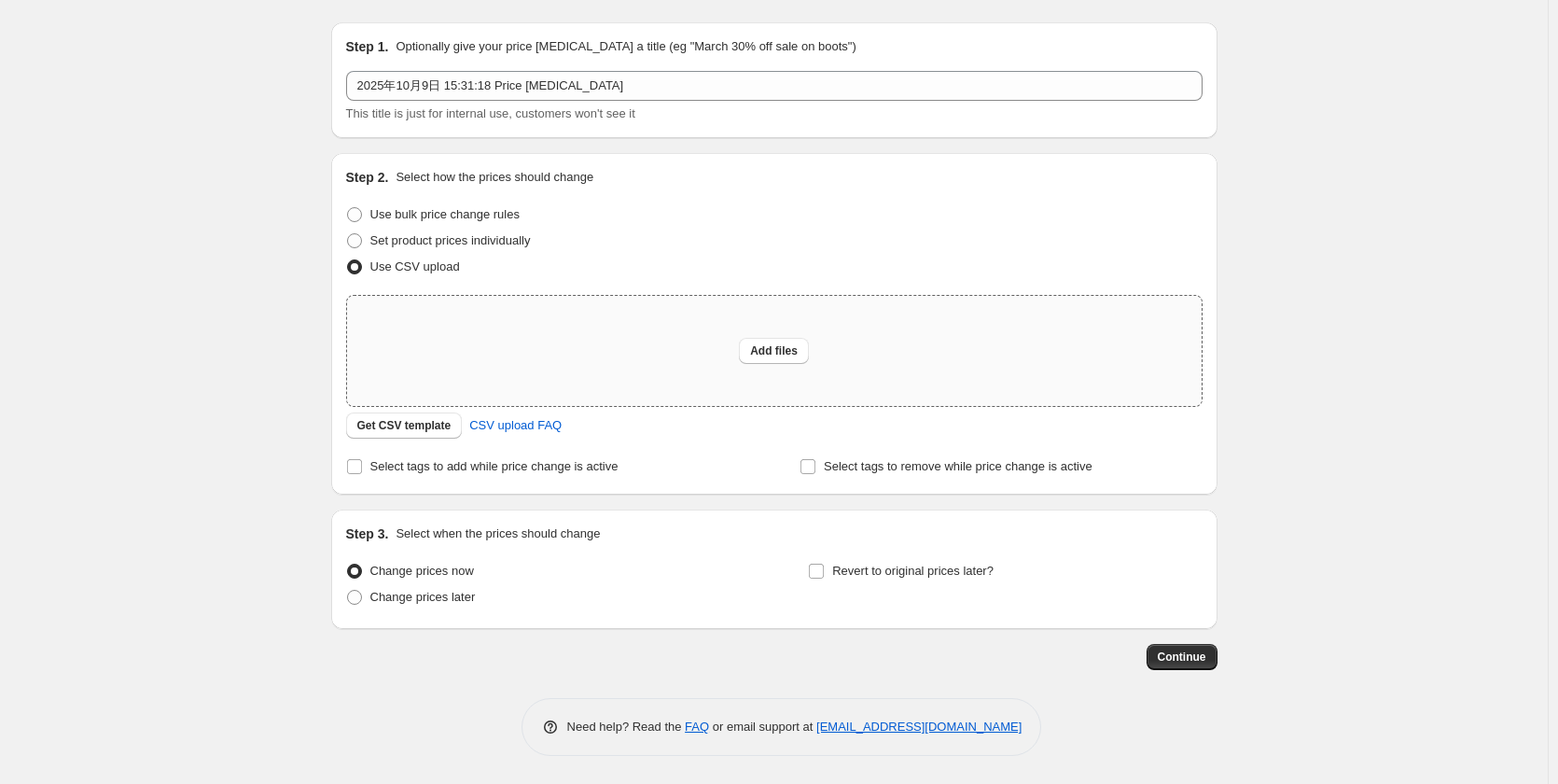
click at [743, 353] on div "Add files" at bounding box center [775, 350] width 855 height 110
type input "C:\fakepath\P3 改价.csv"
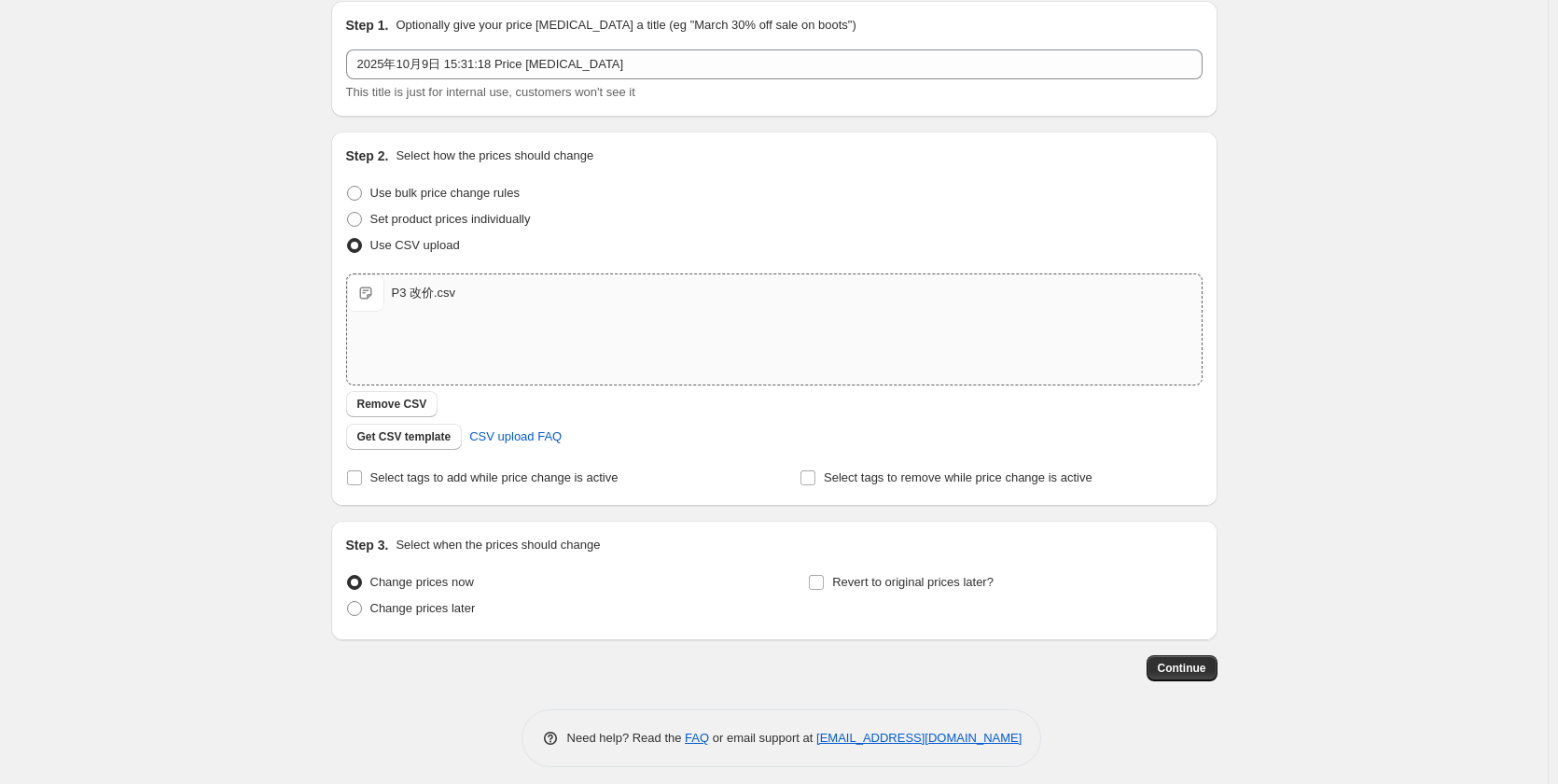
scroll to position [81, 0]
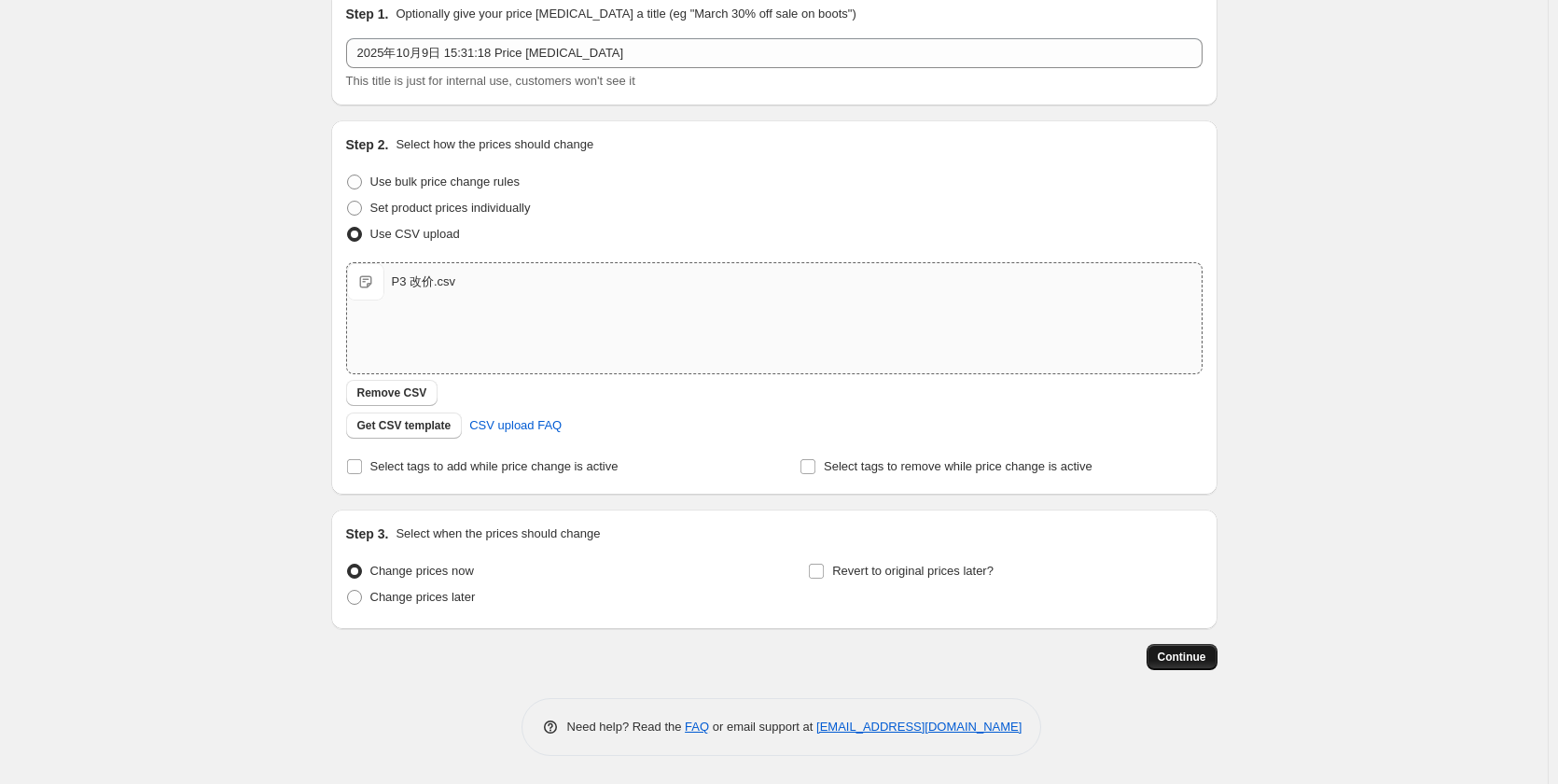
click at [1194, 660] on span "Continue" at bounding box center [1182, 657] width 49 height 15
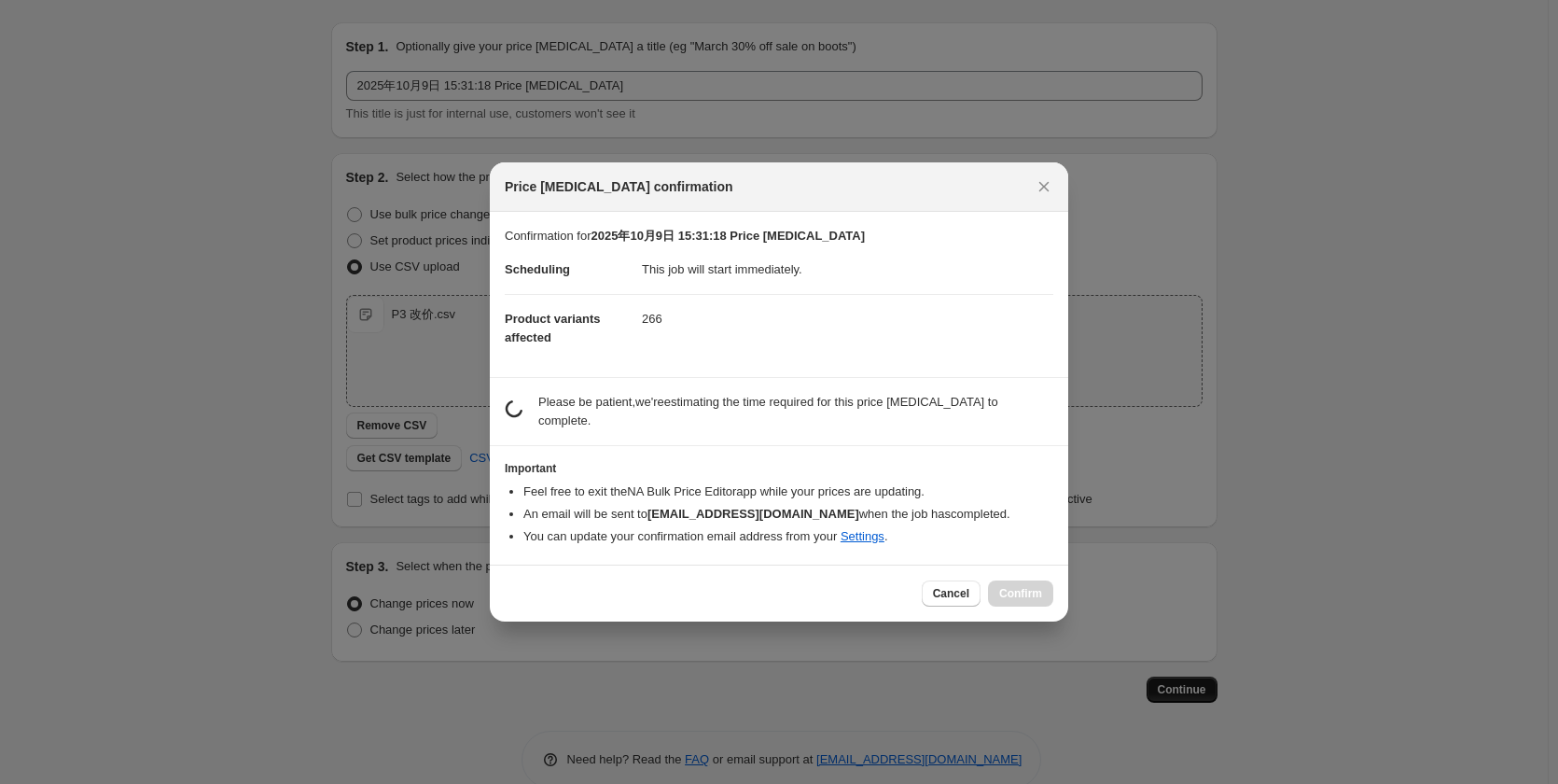
scroll to position [0, 0]
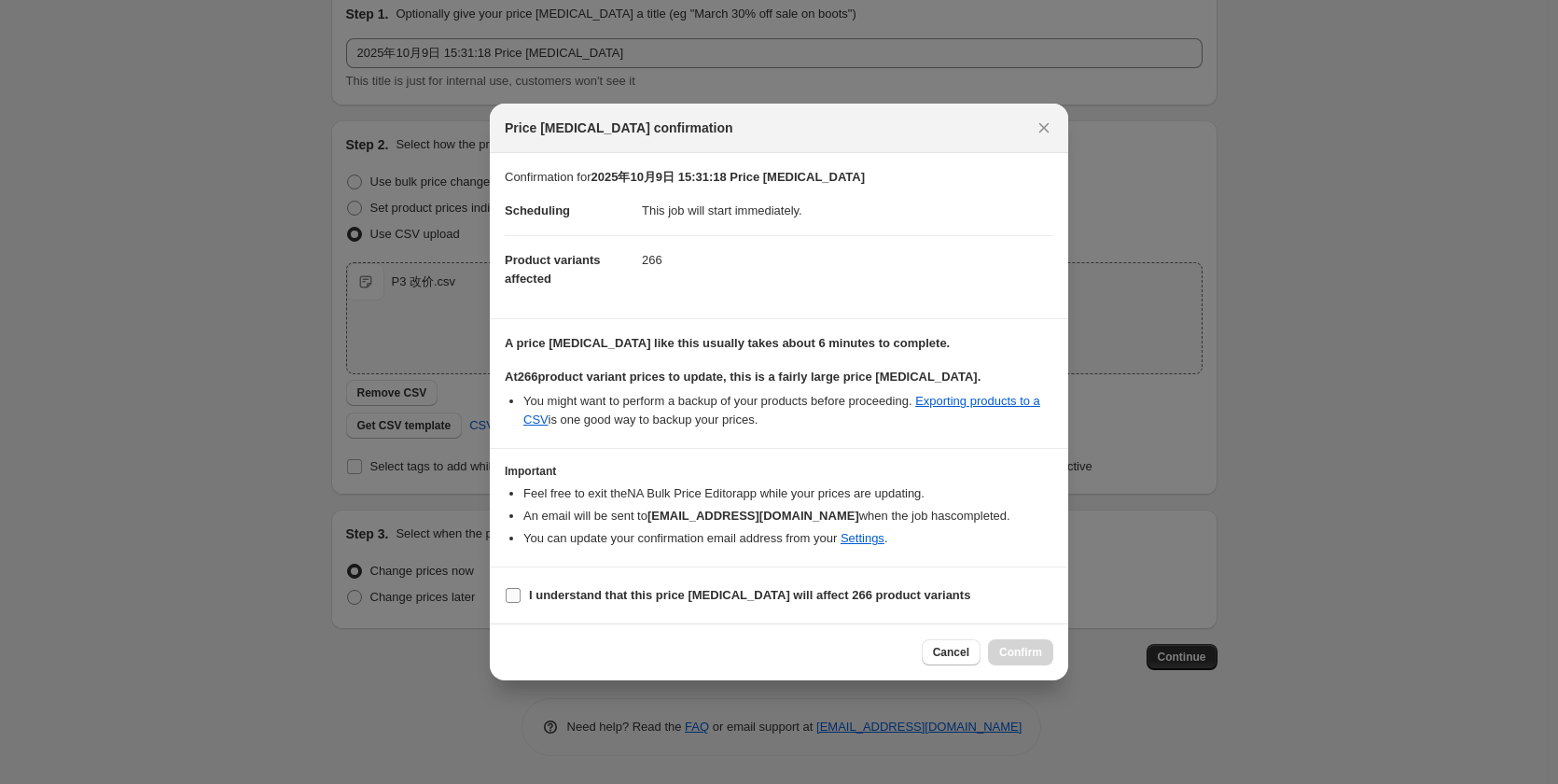
click at [802, 595] on b "I understand that this price [MEDICAL_DATA] will affect 266 product variants" at bounding box center [750, 594] width 442 height 14
click at [521, 595] on input "I understand that this price [MEDICAL_DATA] will affect 266 product variants" at bounding box center [513, 595] width 15 height 15
checkbox input "true"
click at [1019, 654] on span "Confirm" at bounding box center [1021, 652] width 43 height 15
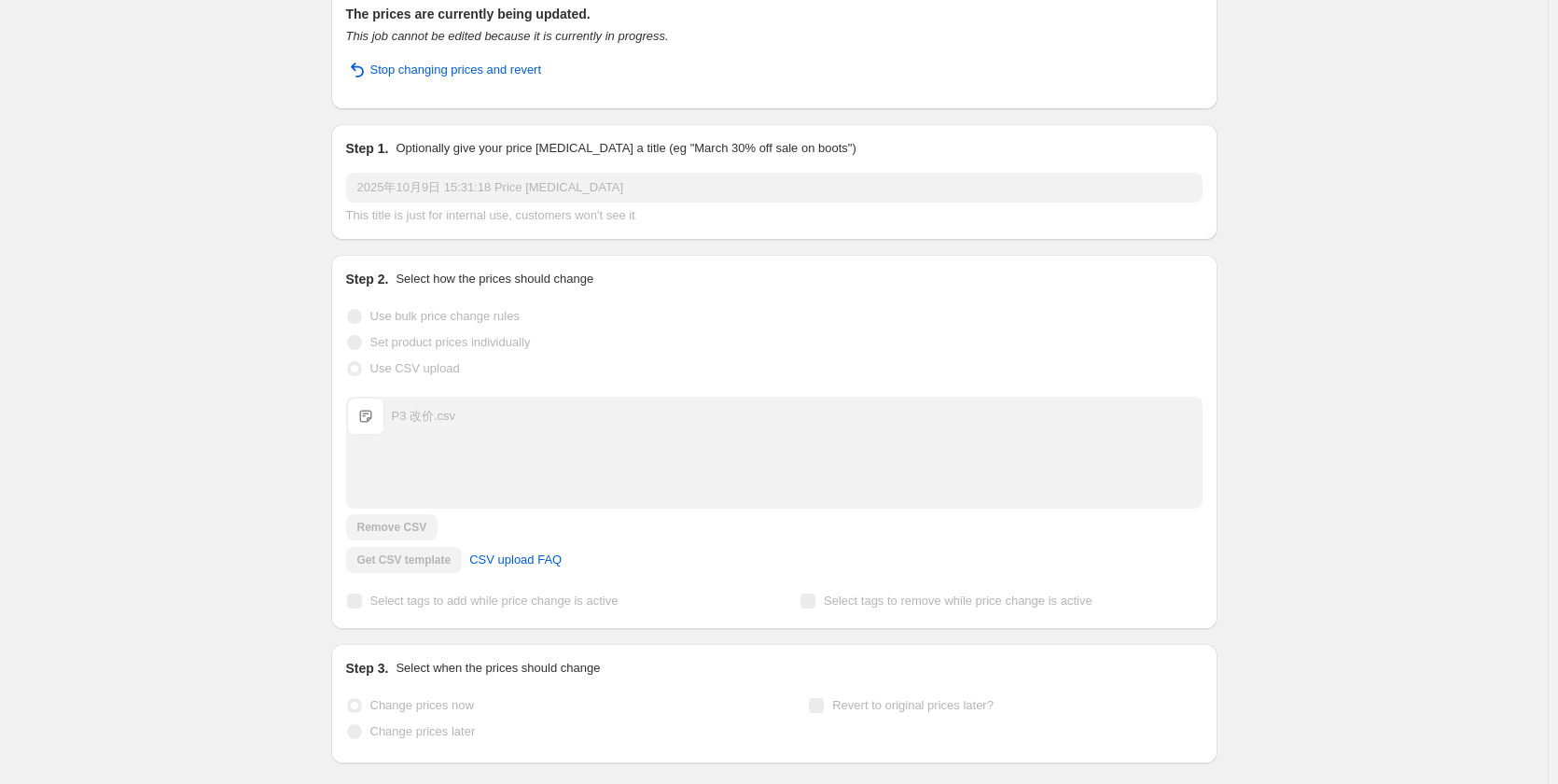
click at [258, 290] on div "2025年10月9日 15:31:18 Price [MEDICAL_DATA]. This page is ready 2025年10月9日 15:31:1…" at bounding box center [774, 398] width 1548 height 959
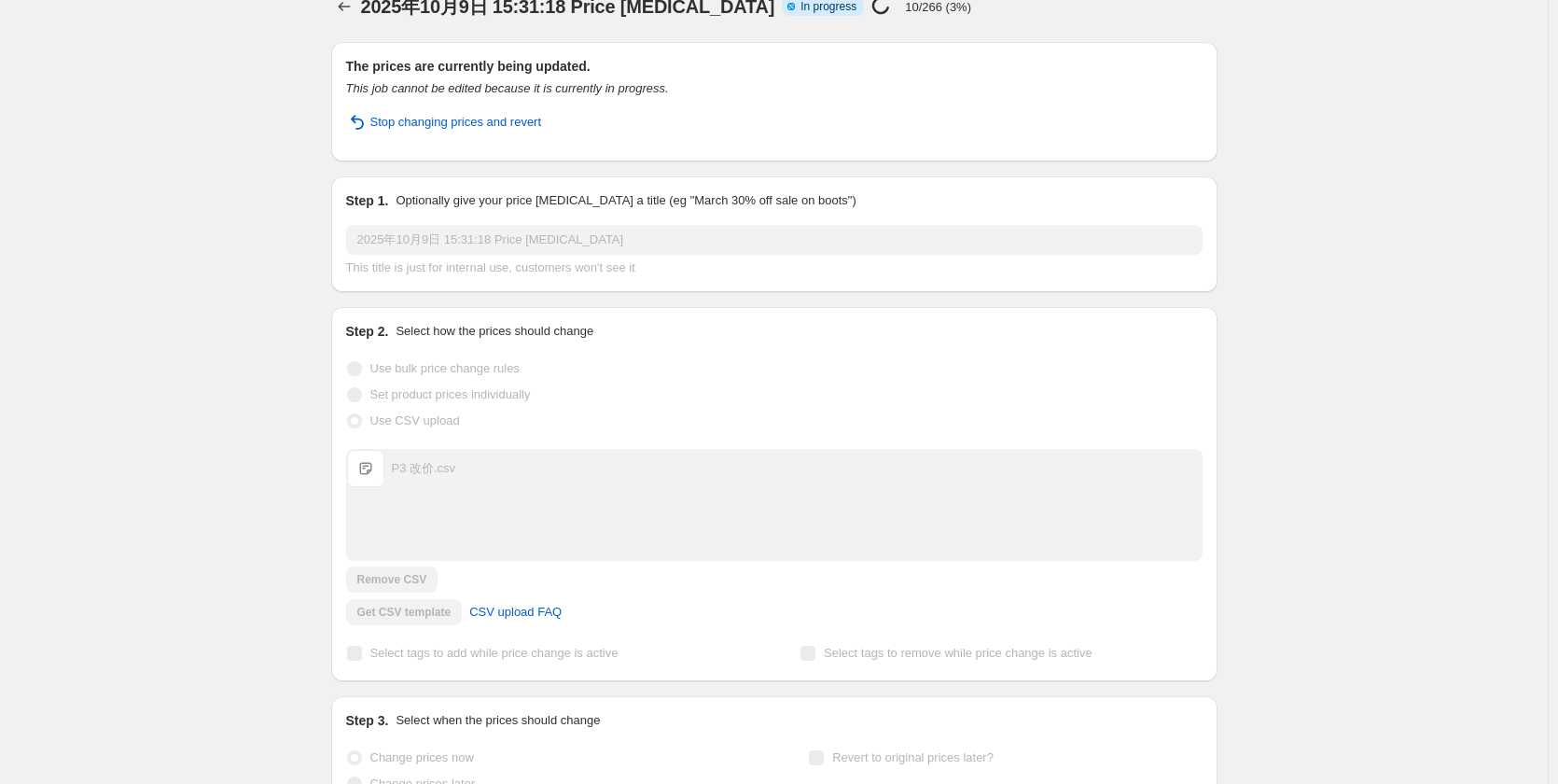
scroll to position [0, 0]
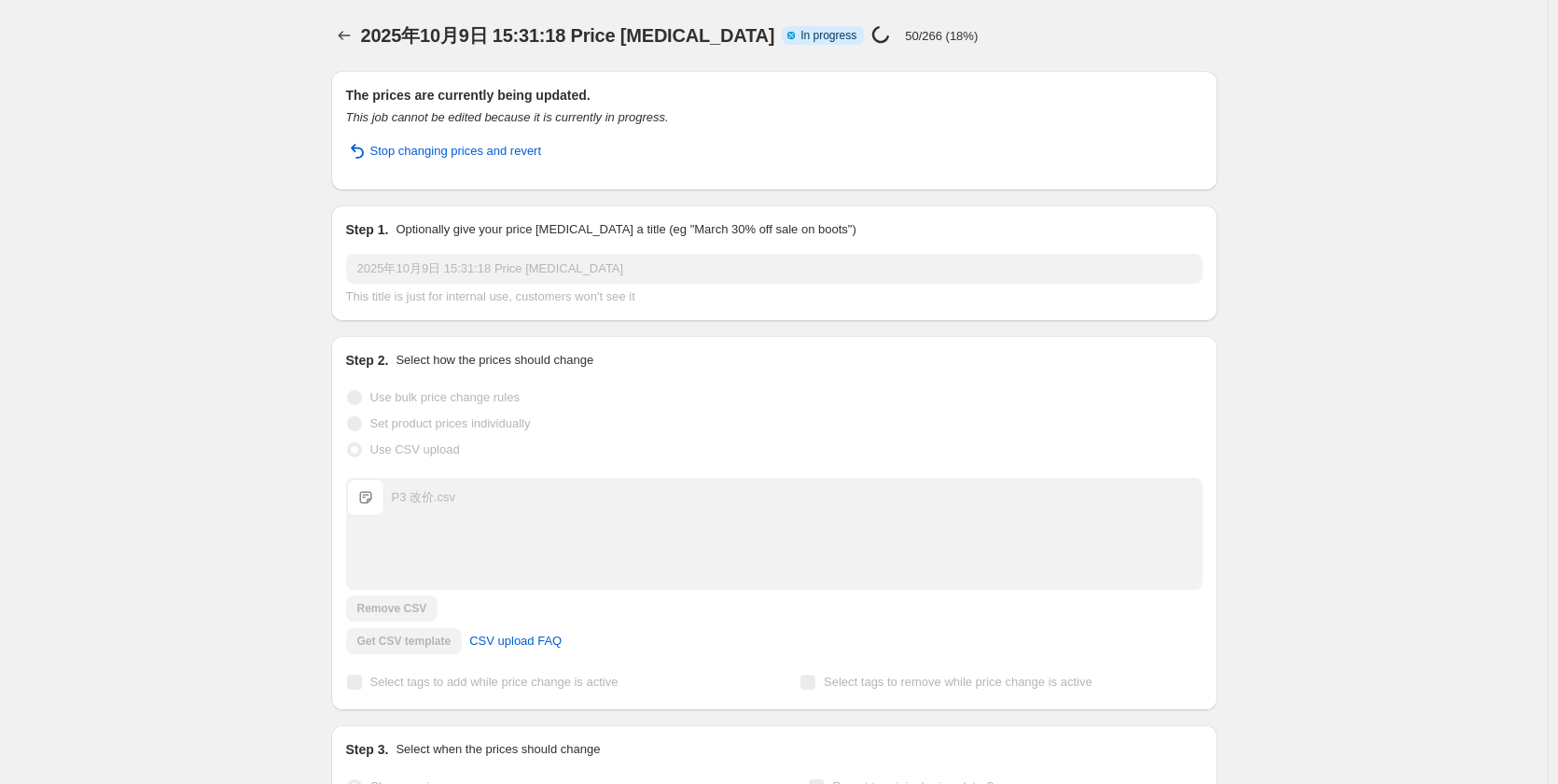
click at [129, 145] on div "2025年10月9日 15:31:18 Price [MEDICAL_DATA]. This page is ready 2025年10月9日 15:31:1…" at bounding box center [774, 479] width 1548 height 959
